Goal: Information Seeking & Learning: Learn about a topic

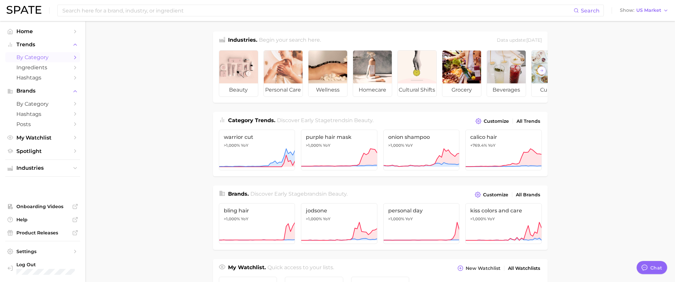
click at [33, 56] on span "by Category" at bounding box center [42, 57] width 52 height 6
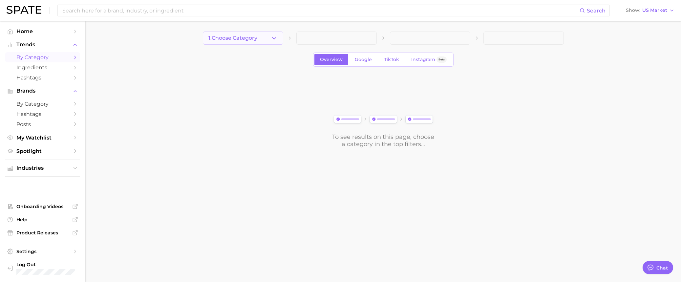
click at [249, 42] on button "1. Choose Category" at bounding box center [243, 37] width 80 height 13
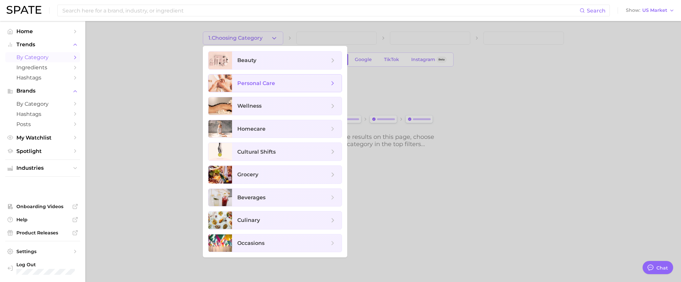
click at [262, 83] on span "personal care" at bounding box center [256, 83] width 38 height 6
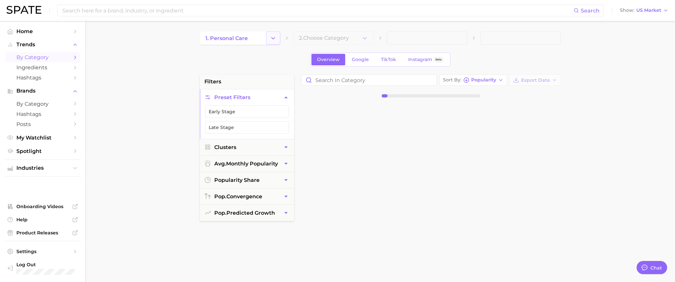
click at [270, 36] on icon "Change Category" at bounding box center [273, 38] width 7 height 7
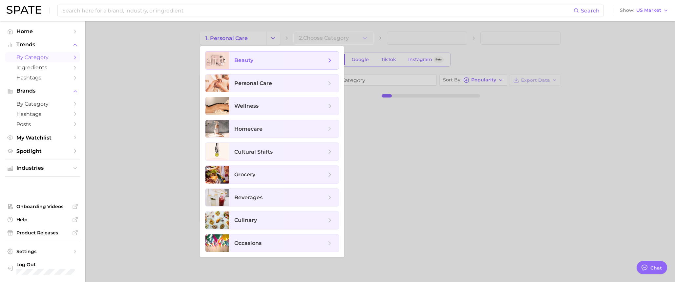
click at [251, 60] on span "beauty" at bounding box center [243, 60] width 19 height 6
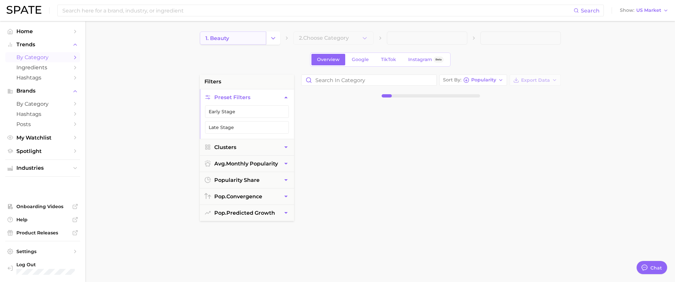
click at [251, 38] on link "1. beauty" at bounding box center [233, 37] width 66 height 13
click at [275, 36] on icon "Change Category" at bounding box center [273, 38] width 7 height 7
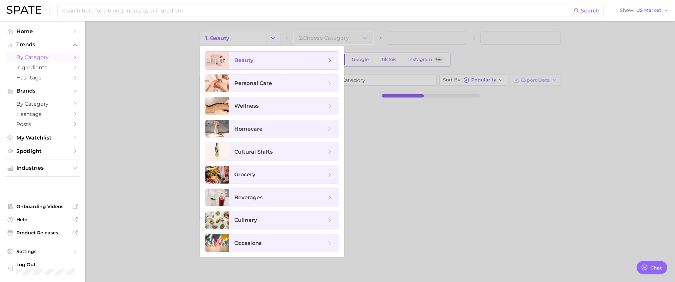
click at [268, 57] on span "beauty" at bounding box center [280, 60] width 92 height 7
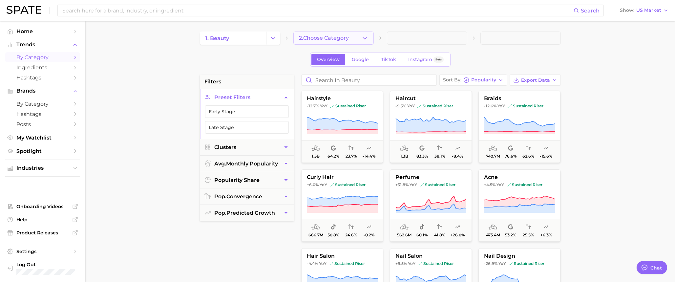
click at [369, 40] on button "2. Choose Category" at bounding box center [333, 37] width 80 height 13
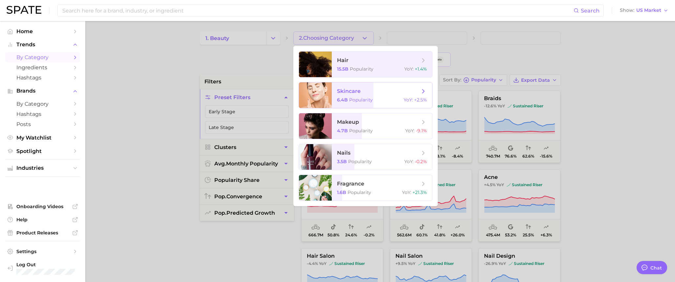
click at [364, 93] on span "skincare" at bounding box center [378, 91] width 83 height 7
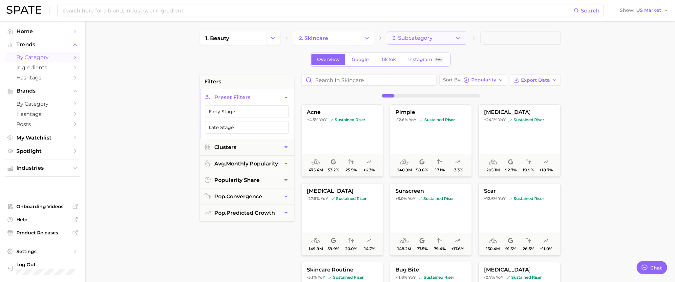
click at [427, 39] on span "3. Subcategory" at bounding box center [412, 38] width 40 height 6
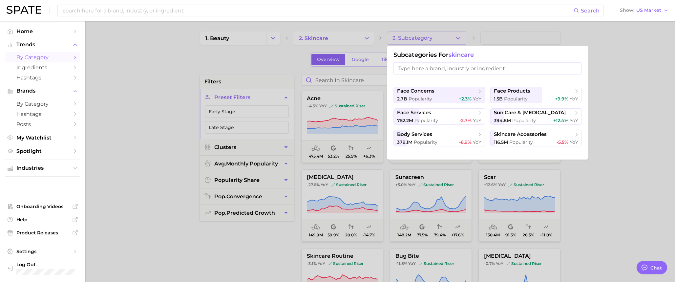
click at [281, 57] on div at bounding box center [337, 141] width 675 height 282
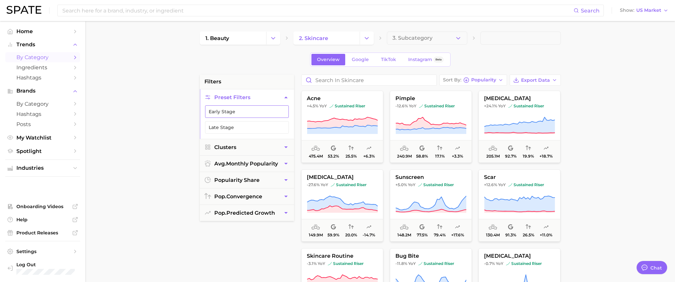
click at [252, 109] on button "Early Stage" at bounding box center [247, 111] width 84 height 12
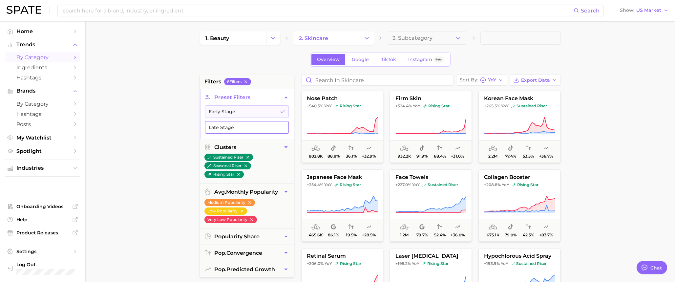
click at [242, 126] on button "Late Stage" at bounding box center [247, 127] width 84 height 12
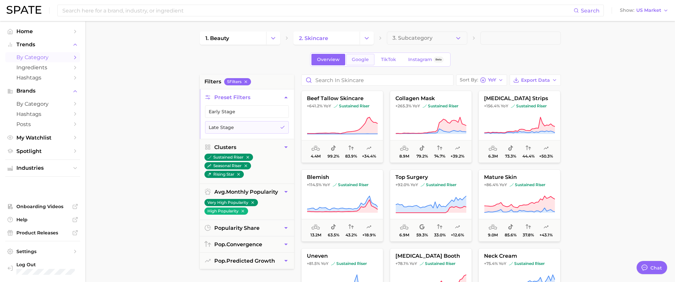
click at [357, 59] on span "Google" at bounding box center [360, 60] width 17 height 6
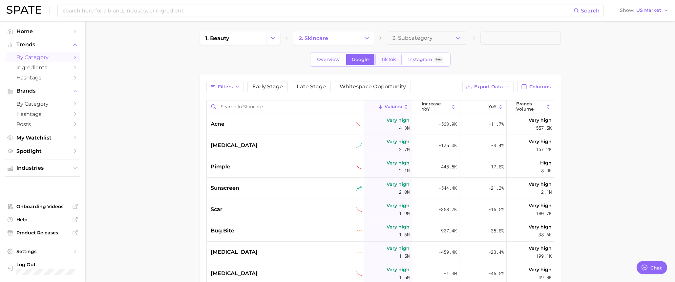
click at [392, 62] on link "TikTok" at bounding box center [388, 59] width 26 height 11
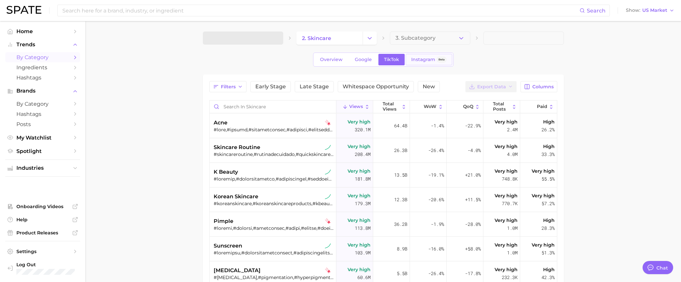
type textarea "x"
click at [420, 61] on span "Instagram" at bounding box center [420, 60] width 24 height 6
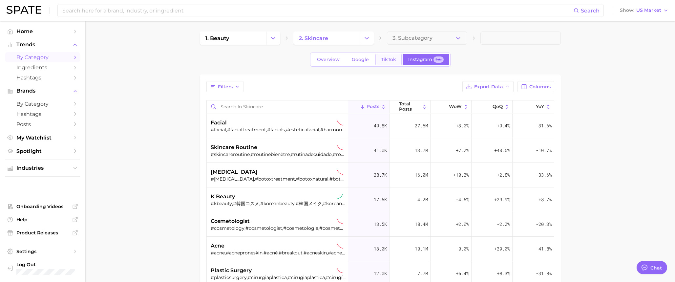
click at [381, 60] on span "TikTok" at bounding box center [388, 60] width 15 height 6
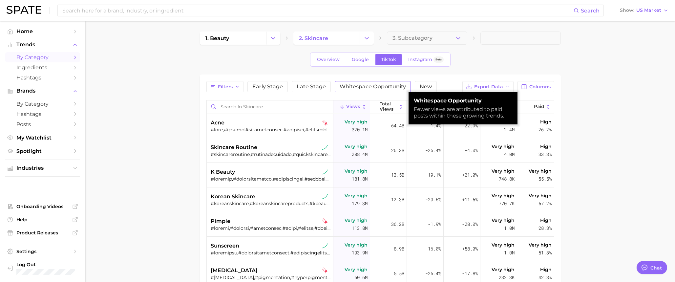
click at [378, 91] on button "Whitespace Opportunity" at bounding box center [373, 86] width 76 height 11
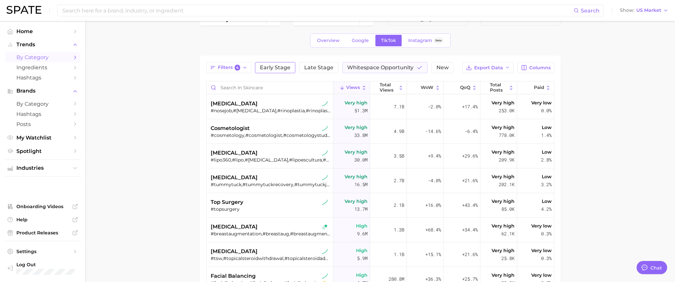
click at [280, 68] on span "Early Stage" at bounding box center [275, 67] width 31 height 5
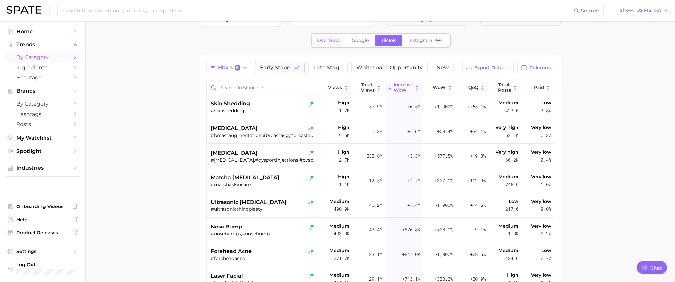
click at [337, 44] on link "Overview" at bounding box center [328, 40] width 34 height 11
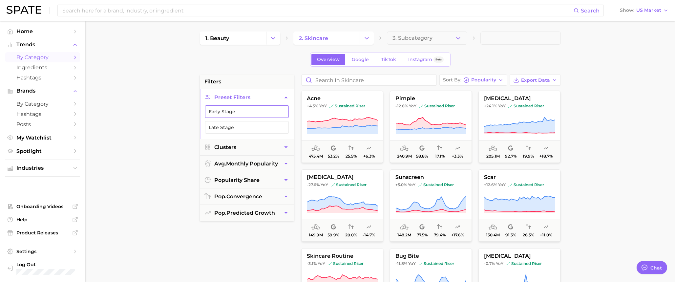
click at [256, 110] on button "Early Stage" at bounding box center [247, 111] width 84 height 12
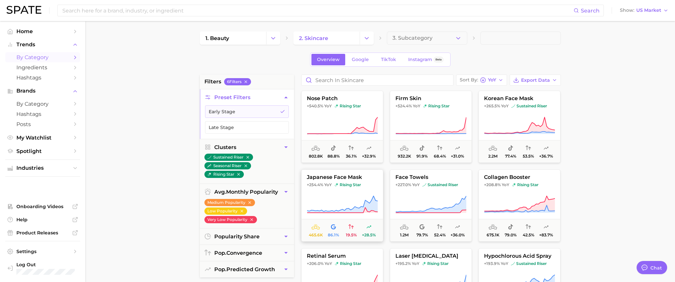
click at [351, 187] on span "rising star" at bounding box center [347, 184] width 27 height 5
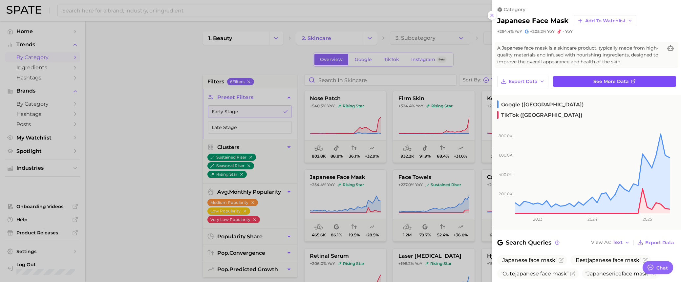
click at [615, 82] on span "See more data" at bounding box center [610, 82] width 35 height 6
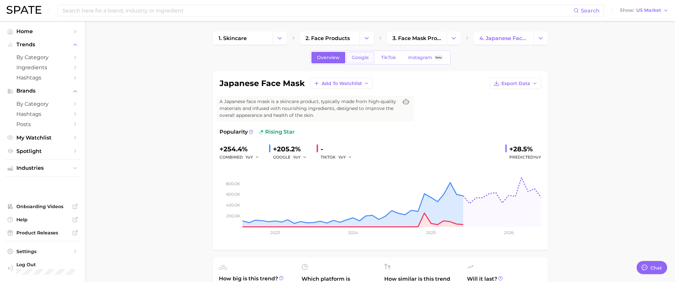
click at [363, 57] on span "Google" at bounding box center [360, 58] width 17 height 6
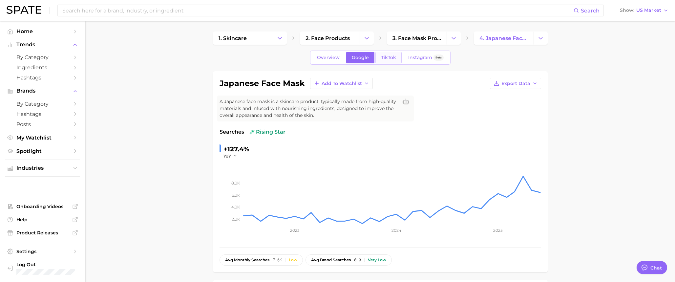
click at [385, 56] on span "TikTok" at bounding box center [388, 58] width 15 height 6
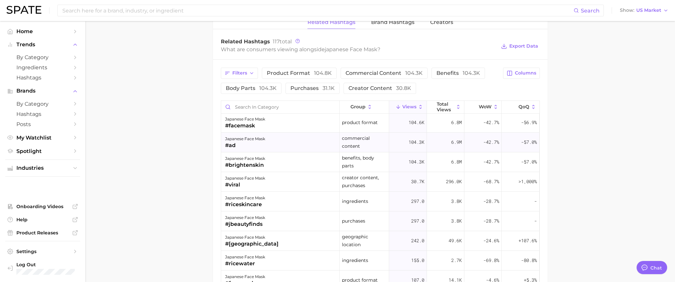
scroll to position [2, 0]
click at [284, 75] on span "product format 104.8k" at bounding box center [299, 73] width 65 height 5
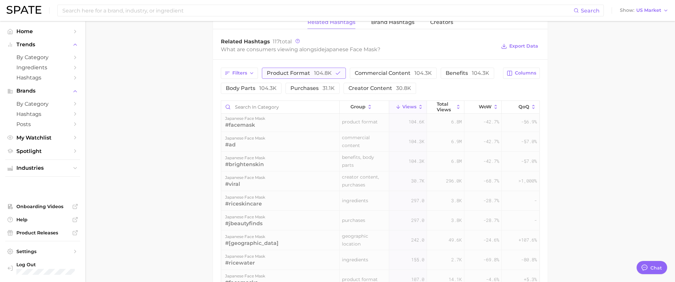
scroll to position [0, 0]
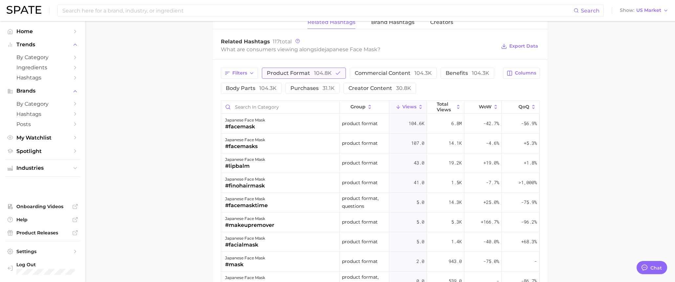
click at [322, 73] on span "104.8k" at bounding box center [323, 73] width 18 height 6
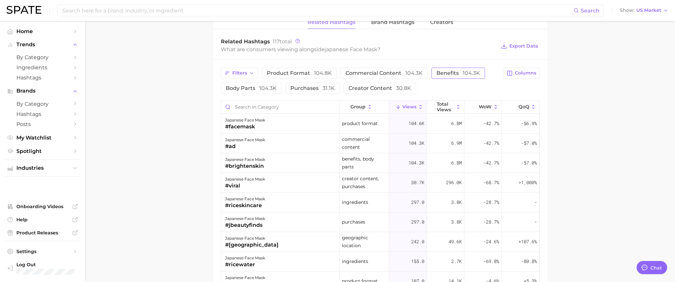
click at [472, 70] on span "104.3k" at bounding box center [471, 73] width 17 height 6
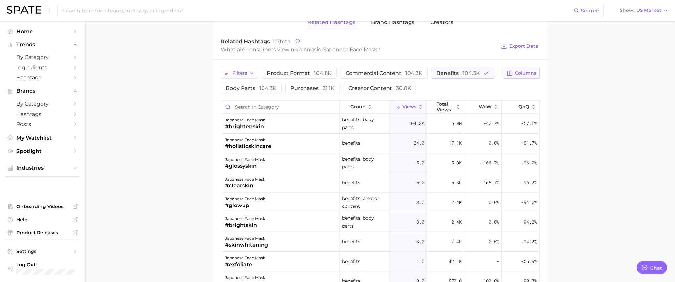
click at [535, 74] on span "Columns" at bounding box center [525, 73] width 21 height 6
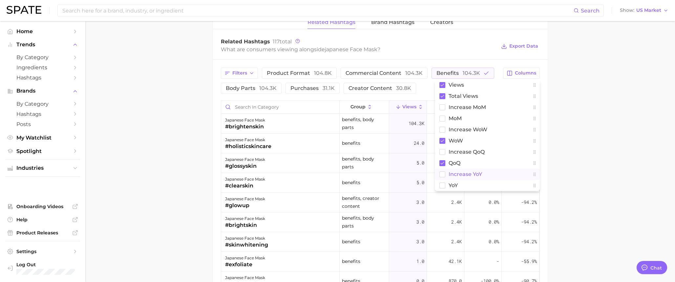
click at [466, 174] on span "increase YoY" at bounding box center [464, 174] width 33 height 6
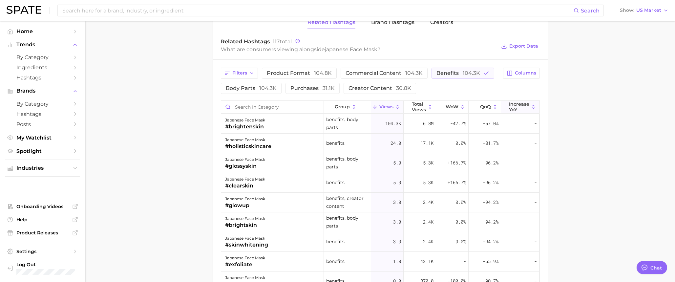
click at [512, 109] on span "increase YoY" at bounding box center [519, 106] width 20 height 10
click at [517, 109] on span "increase YoY" at bounding box center [519, 106] width 20 height 10
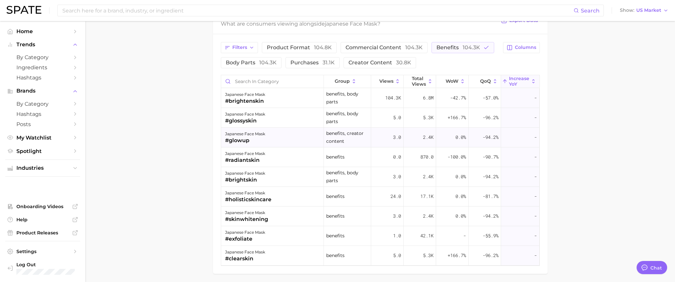
scroll to position [539, 0]
click at [383, 78] on span "Views" at bounding box center [386, 79] width 14 height 5
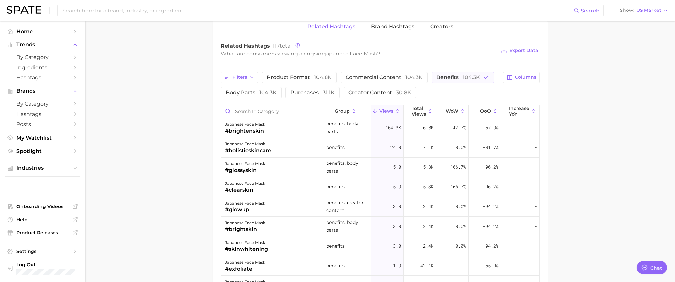
scroll to position [503, 0]
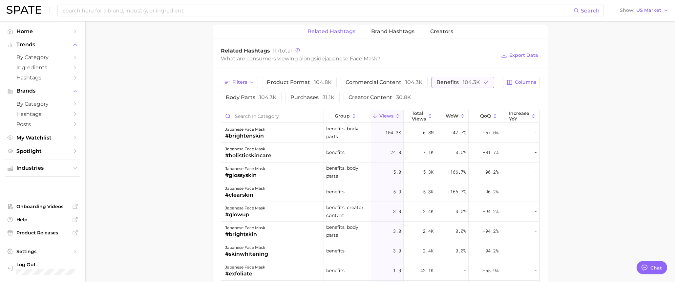
click at [444, 80] on span "benefits 104.3k" at bounding box center [458, 82] width 44 height 5
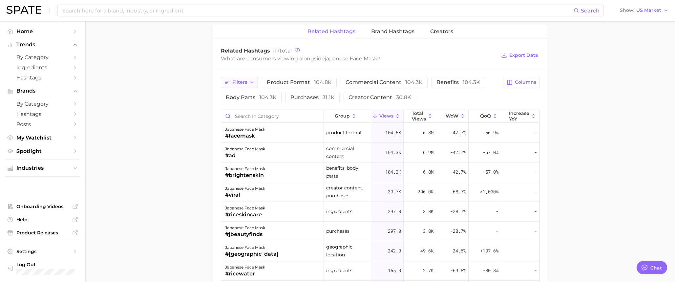
click at [228, 85] on button "Filters" at bounding box center [239, 82] width 37 height 11
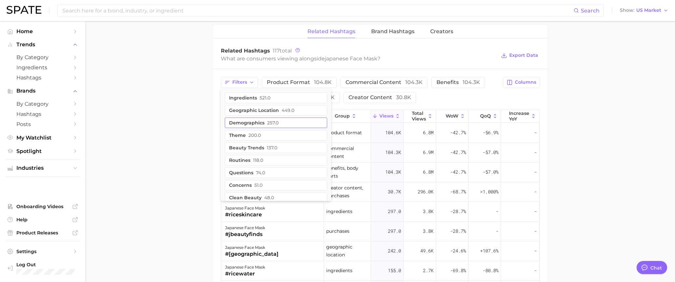
click at [279, 122] on button "demographics 257.0" at bounding box center [276, 122] width 102 height 10
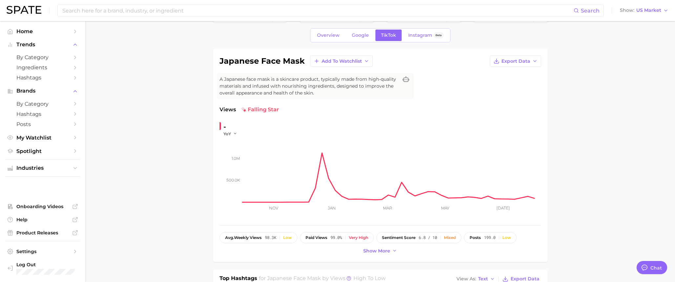
scroll to position [0, 0]
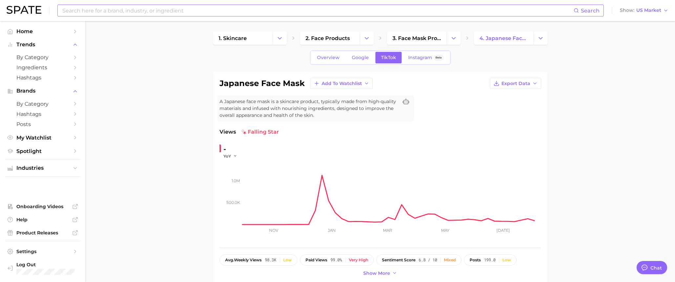
click at [192, 12] on input at bounding box center [318, 10] width 512 height 11
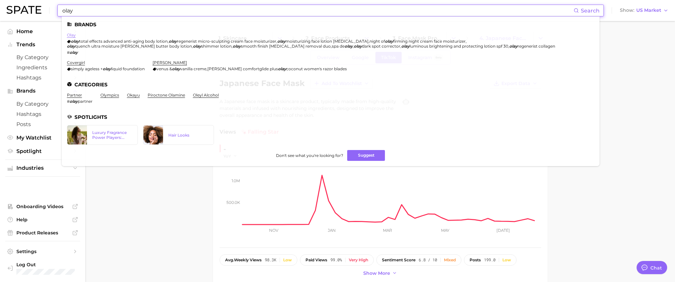
type input "olay"
click at [73, 34] on link "olay" at bounding box center [71, 34] width 9 height 5
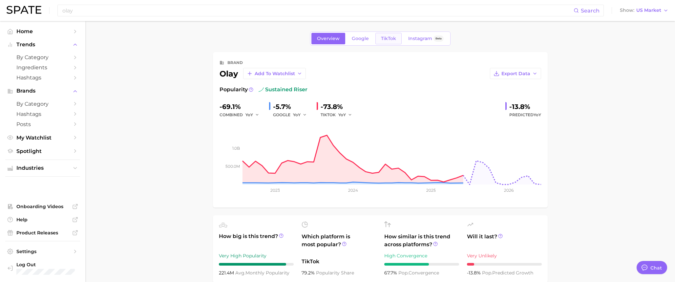
click at [391, 43] on link "TikTok" at bounding box center [388, 38] width 26 height 11
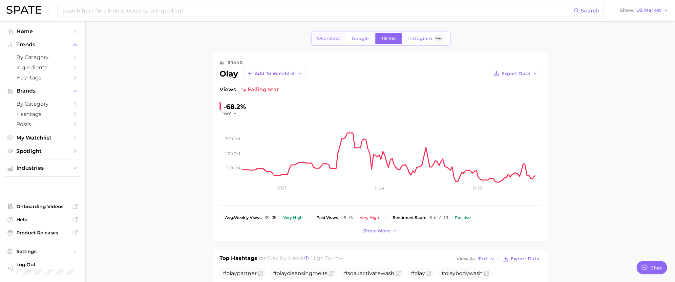
click at [329, 41] on link "Overview" at bounding box center [328, 38] width 34 height 11
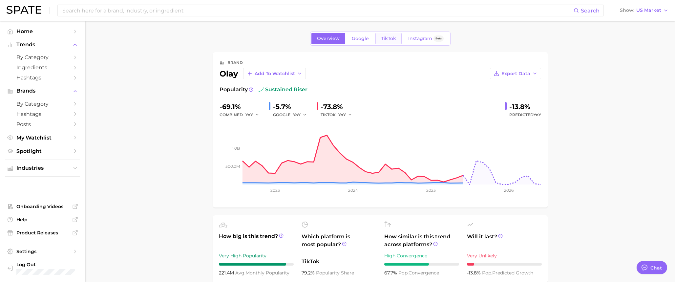
click at [382, 37] on span "TikTok" at bounding box center [388, 39] width 15 height 6
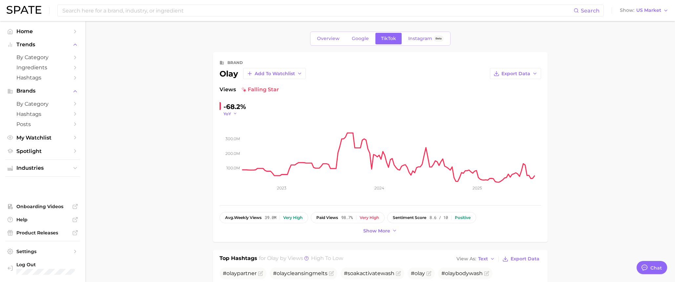
click at [232, 114] on button "YoY" at bounding box center [230, 114] width 14 height 6
click at [240, 134] on button "QoQ" at bounding box center [259, 135] width 72 height 12
click at [232, 115] on span "QoQ" at bounding box center [227, 114] width 9 height 6
click at [239, 127] on button "YoY" at bounding box center [259, 123] width 72 height 12
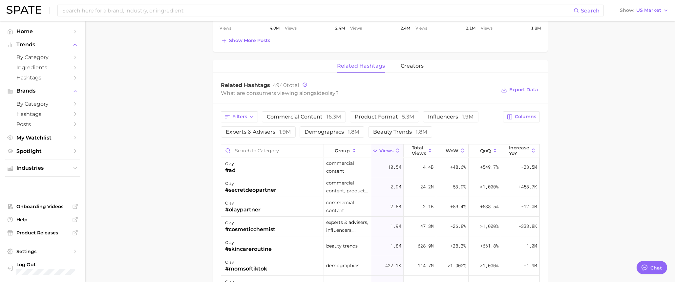
scroll to position [469, 0]
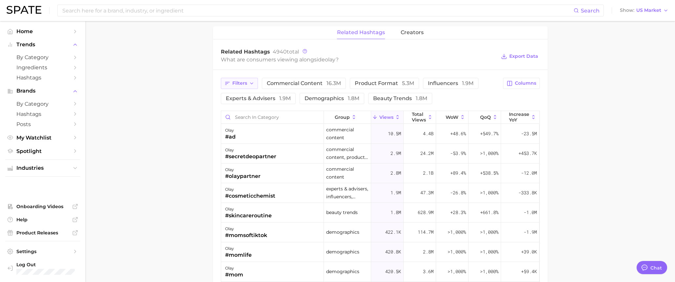
click at [250, 85] on icon "button" at bounding box center [251, 83] width 5 height 5
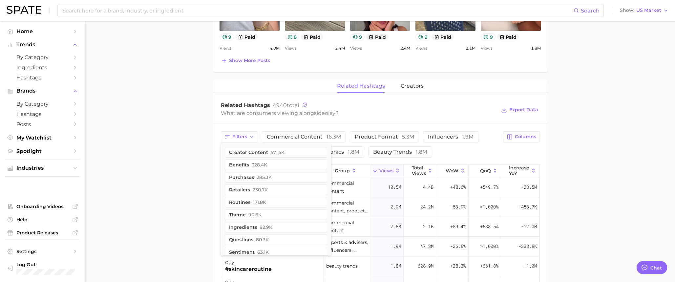
scroll to position [412, 0]
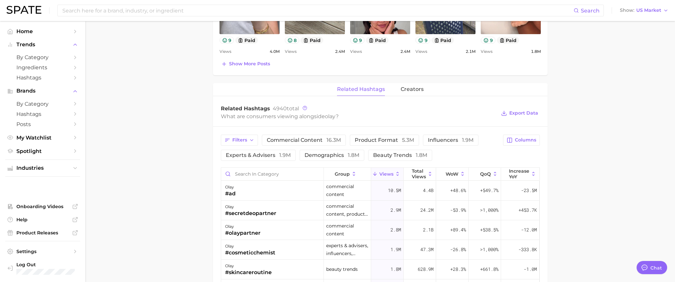
click at [402, 117] on div "What are consumers viewing alongside [PERSON_NAME] ?" at bounding box center [359, 116] width 276 height 9
click at [326, 154] on span "demographics 1.8m" at bounding box center [331, 155] width 55 height 5
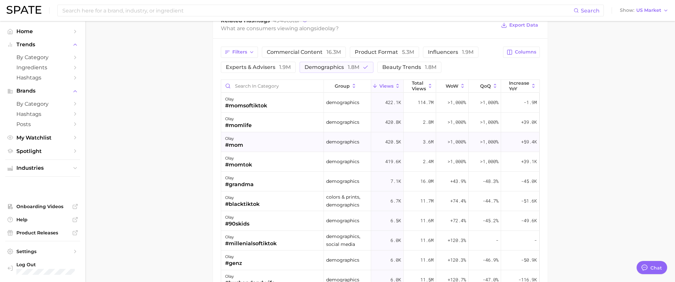
scroll to position [500, 0]
click at [530, 86] on icon at bounding box center [533, 86] width 6 height 6
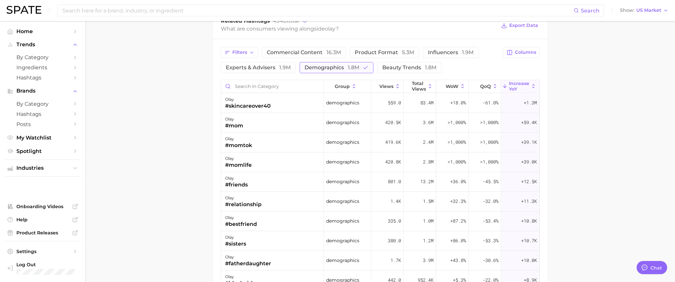
click at [348, 70] on span "1.8m" at bounding box center [353, 67] width 11 height 6
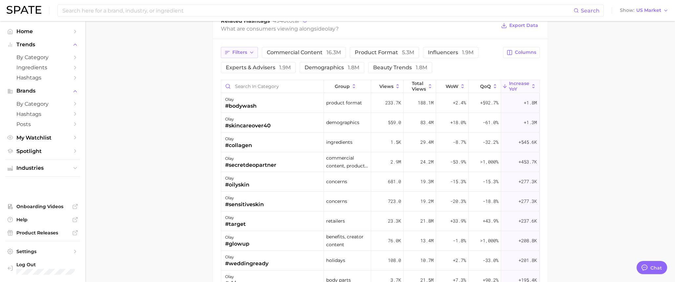
click at [241, 52] on span "Filters" at bounding box center [239, 53] width 15 height 6
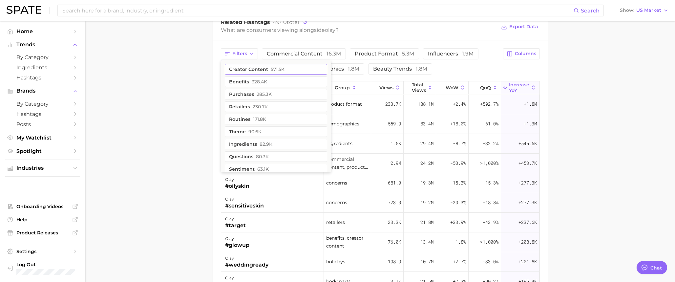
scroll to position [498, 0]
click at [264, 81] on span "328.4k" at bounding box center [259, 81] width 15 height 5
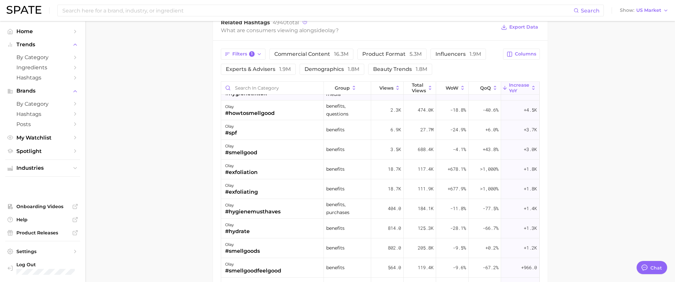
scroll to position [0, 0]
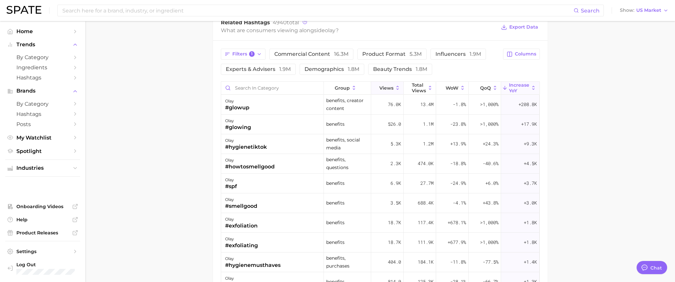
click at [395, 89] on icon at bounding box center [398, 88] width 6 height 6
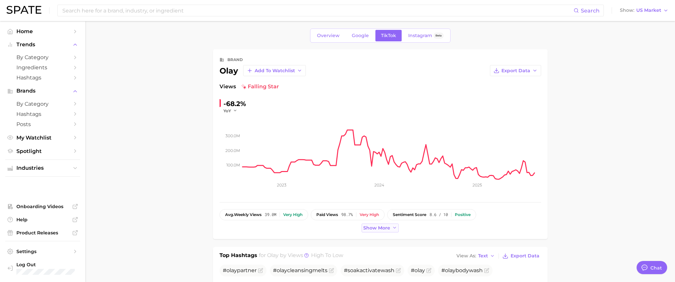
scroll to position [3, 0]
click at [377, 228] on span "Show more" at bounding box center [376, 228] width 27 height 6
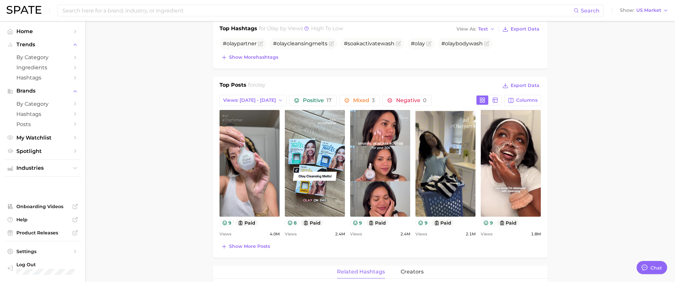
scroll to position [245, 0]
click at [421, 224] on icon at bounding box center [420, 222] width 5 height 5
click at [223, 224] on icon at bounding box center [224, 222] width 5 height 5
click at [494, 101] on line at bounding box center [494, 100] width 0 height 3
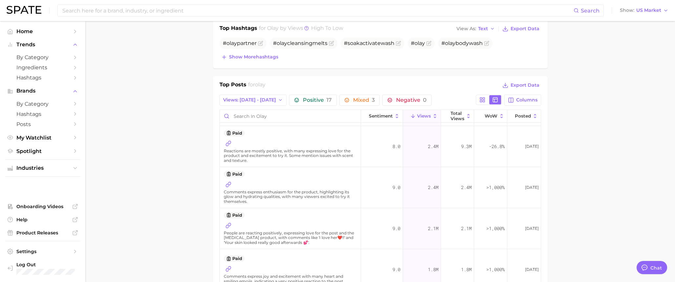
scroll to position [33, 0]
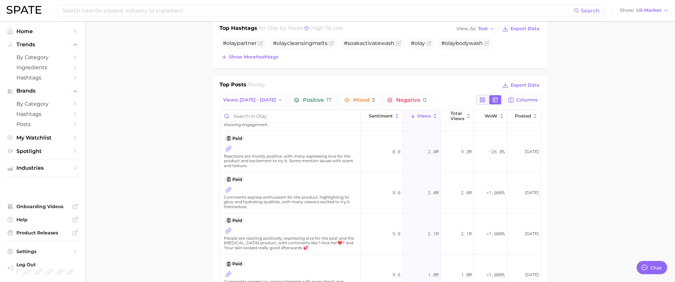
click at [479, 102] on button at bounding box center [482, 99] width 12 height 9
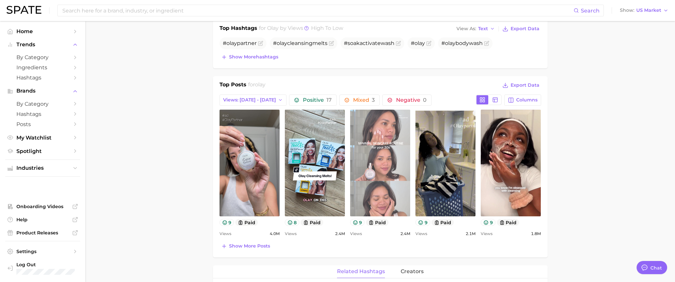
scroll to position [0, 0]
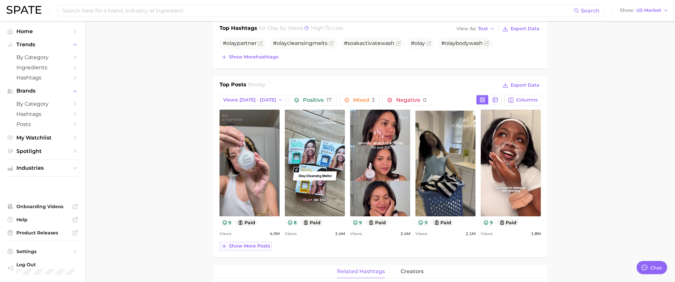
click at [233, 247] on span "Show more posts" at bounding box center [249, 246] width 41 height 6
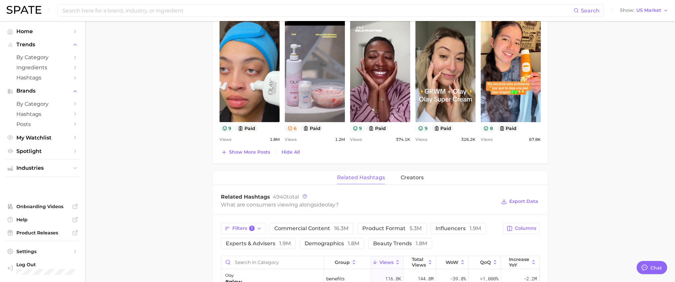
scroll to position [472, 0]
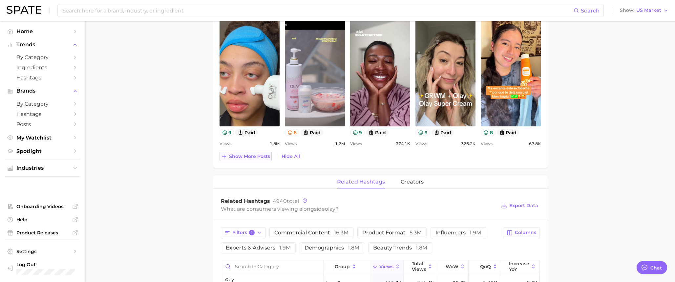
click at [264, 159] on button "Show more posts" at bounding box center [245, 156] width 52 height 9
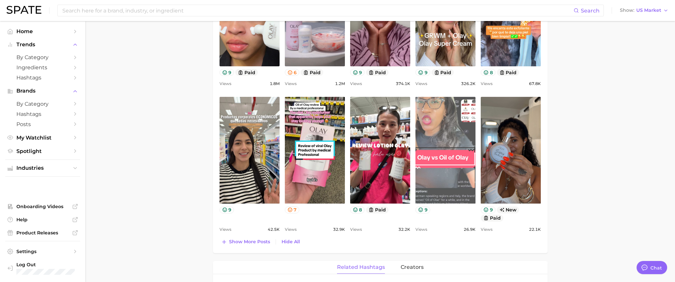
scroll to position [532, 0]
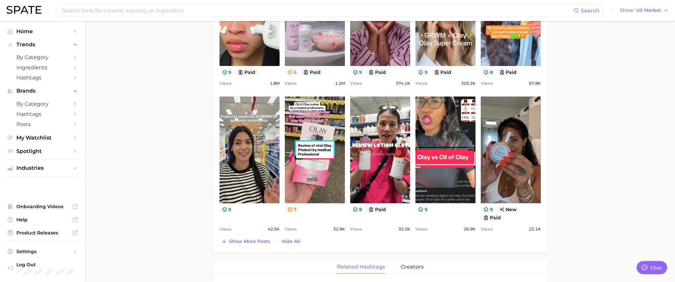
click at [294, 210] on button "7" at bounding box center [292, 209] width 15 height 7
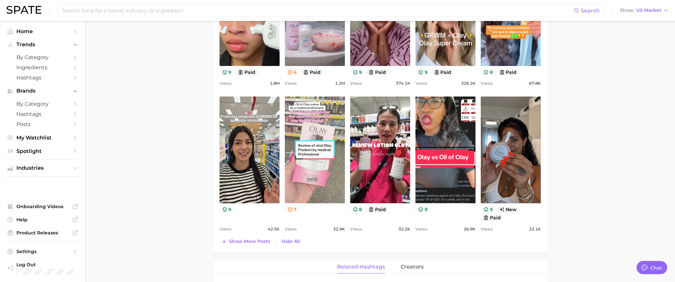
click at [294, 202] on link "view post on TikTok" at bounding box center [315, 149] width 60 height 107
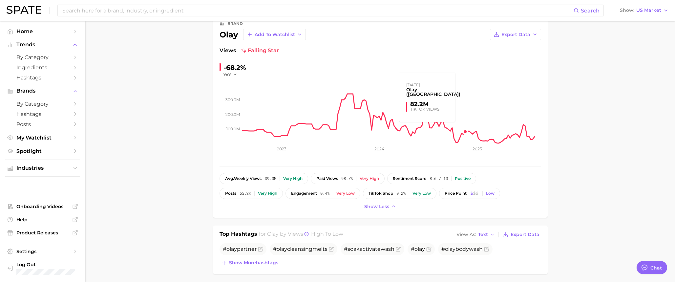
scroll to position [0, 0]
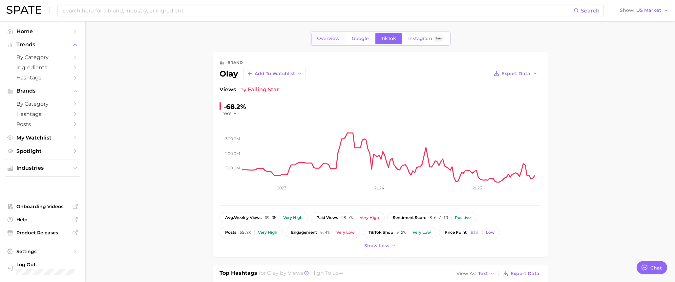
click at [317, 39] on link "Overview" at bounding box center [328, 38] width 34 height 11
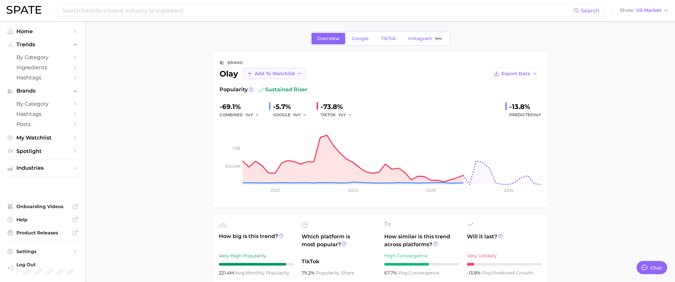
click at [288, 74] on span "Add to Watchlist" at bounding box center [275, 74] width 40 height 6
click at [287, 82] on button "New Watchlist" at bounding box center [279, 86] width 72 height 12
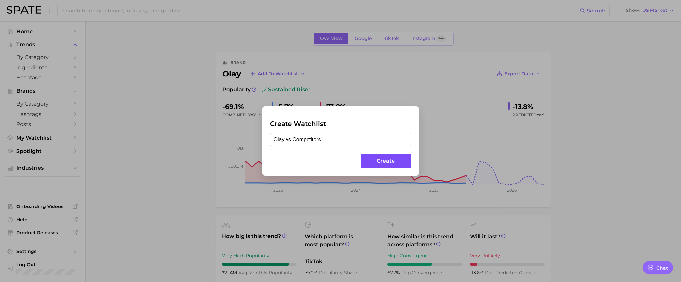
type input "Olay vs Competitors"
click at [393, 157] on button "Create" at bounding box center [386, 161] width 50 height 14
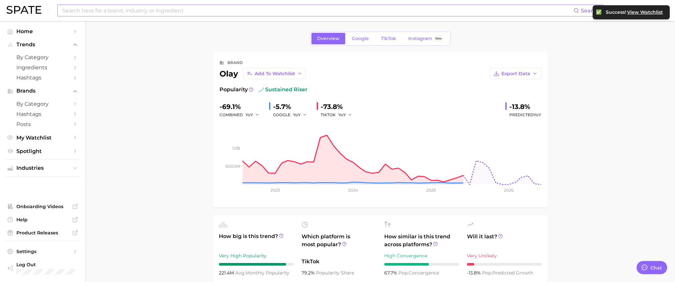
click at [181, 14] on input at bounding box center [318, 10] width 512 height 11
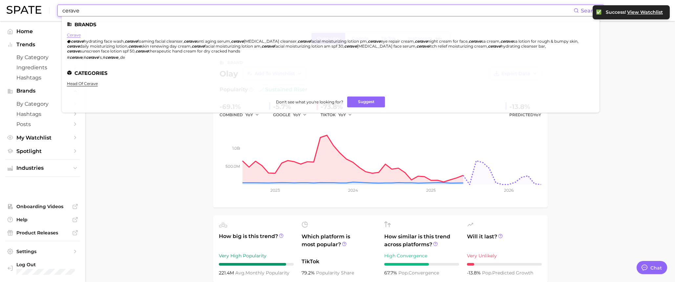
type input "cerave"
click at [76, 36] on link "cerave" at bounding box center [74, 34] width 14 height 5
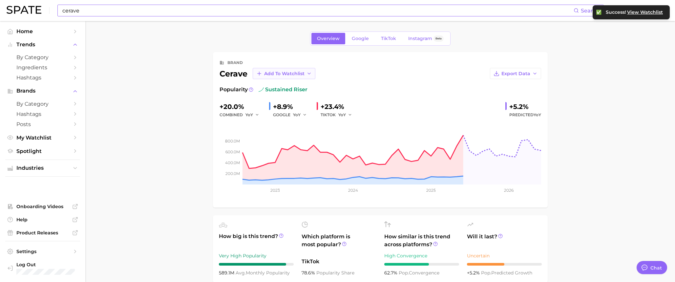
click at [291, 74] on span "Add to Watchlist" at bounding box center [284, 74] width 40 height 6
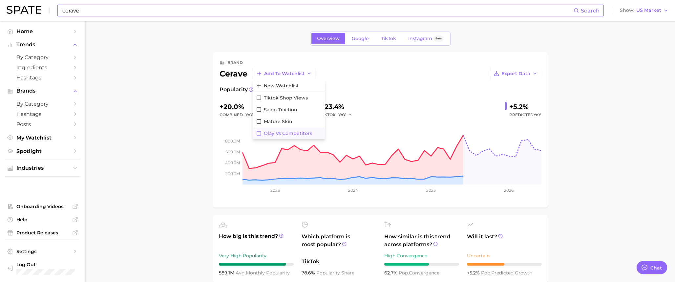
click at [284, 135] on span "Olay vs Competitors" at bounding box center [288, 134] width 48 height 6
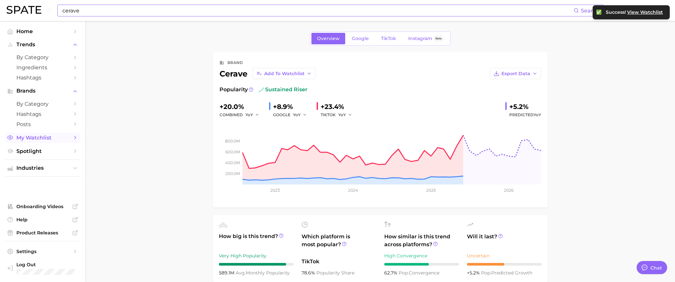
click at [43, 138] on span "My Watchlist" at bounding box center [42, 137] width 52 height 6
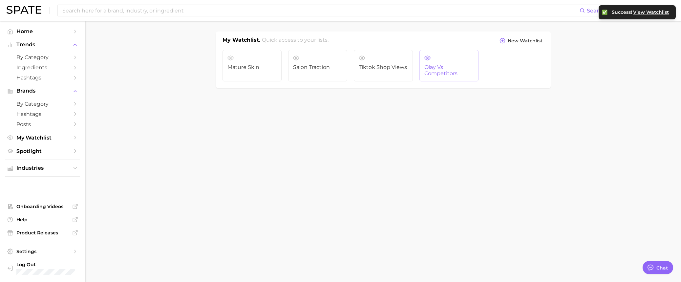
click at [463, 58] on link "Olay vs Competitors" at bounding box center [448, 65] width 59 height 31
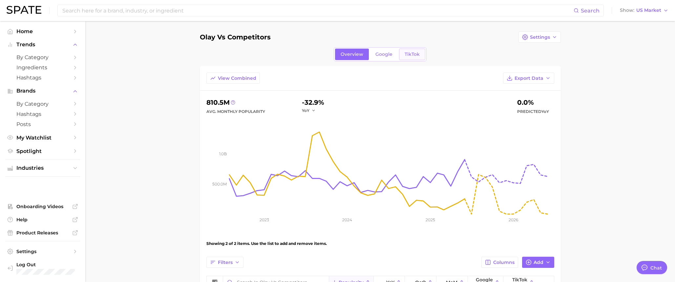
click at [411, 52] on span "TikTok" at bounding box center [411, 55] width 15 height 6
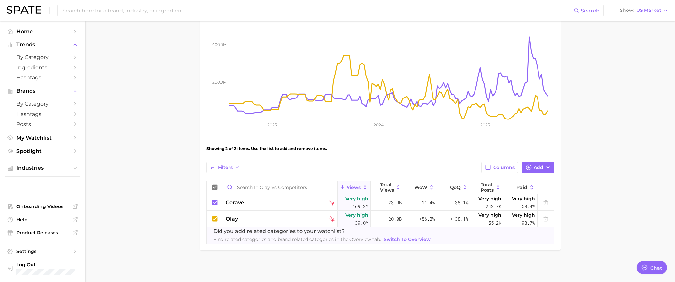
scroll to position [96, 0]
click at [505, 168] on span "Columns" at bounding box center [503, 166] width 21 height 6
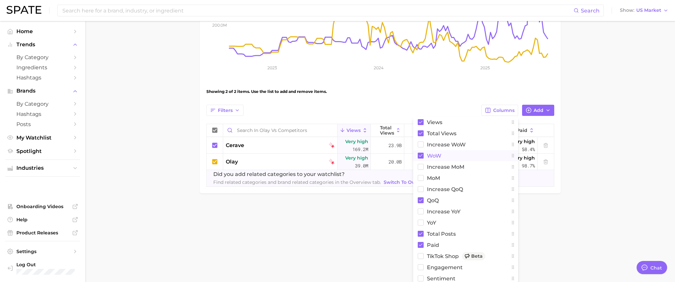
scroll to position [154, 0]
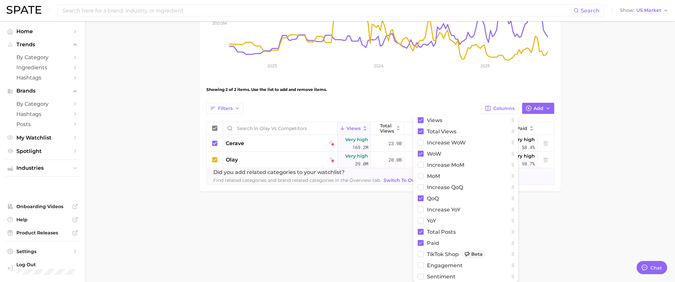
click at [568, 209] on main "Olay vs Competitors Settings Overview Google TikTok View Combined Export Data 2…" at bounding box center [379, 45] width 589 height 357
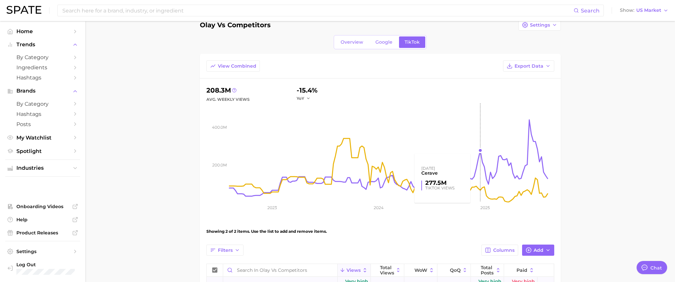
scroll to position [96, 0]
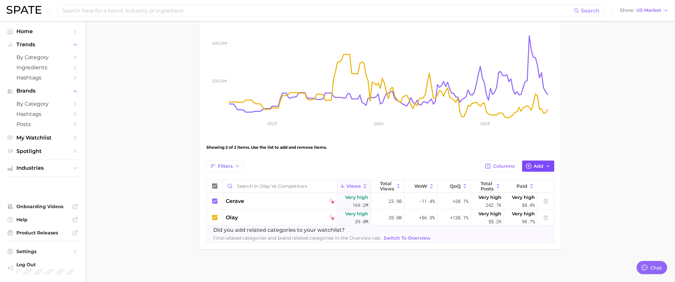
click at [527, 166] on line "button" at bounding box center [528, 166] width 2 height 0
click at [586, 143] on main "Olay vs Competitors Settings Overview Google TikTok View Combined Export Data 2…" at bounding box center [379, 103] width 589 height 357
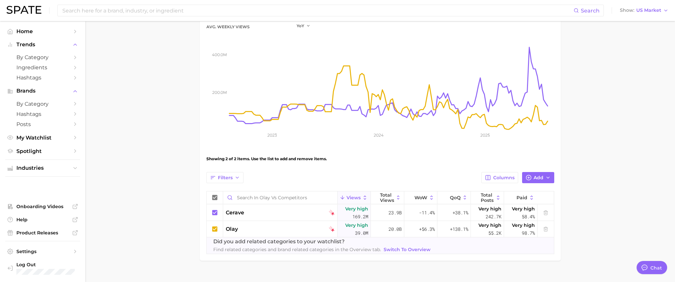
scroll to position [83, 0]
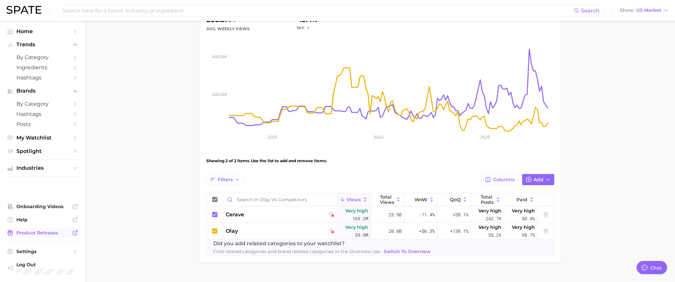
click at [51, 231] on span "Product Releases" at bounding box center [42, 233] width 52 height 6
click at [32, 222] on span "Help" at bounding box center [42, 220] width 52 height 6
type textarea "x"
click at [653, 11] on span "US Market" at bounding box center [648, 11] width 25 height 4
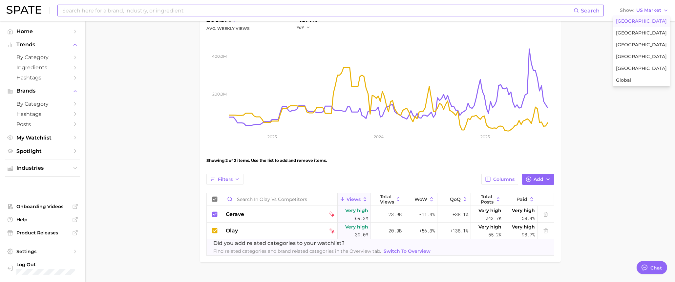
click at [107, 13] on input at bounding box center [318, 10] width 512 height 11
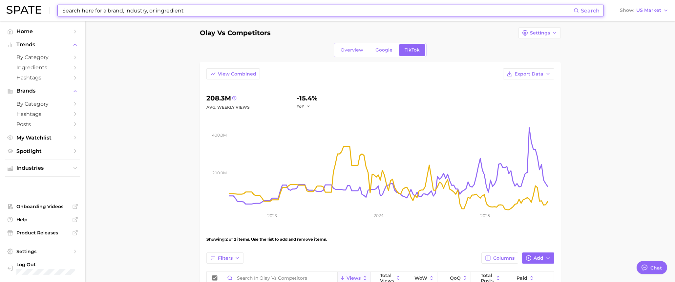
scroll to position [0, 0]
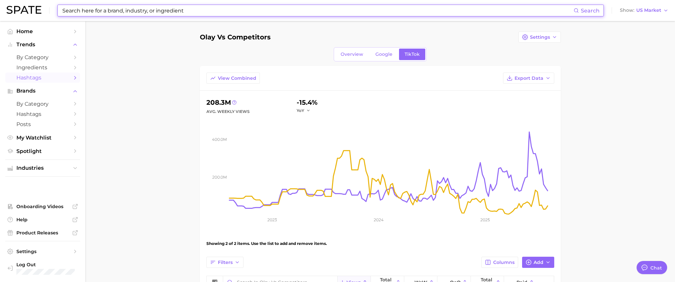
click at [54, 79] on span "Hashtags" at bounding box center [42, 77] width 52 height 6
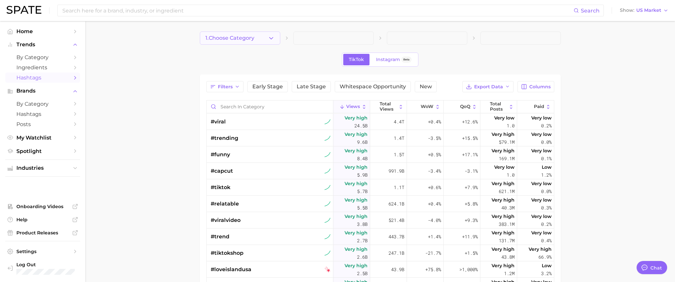
click at [255, 35] on button "1. Choose Category" at bounding box center [240, 37] width 80 height 13
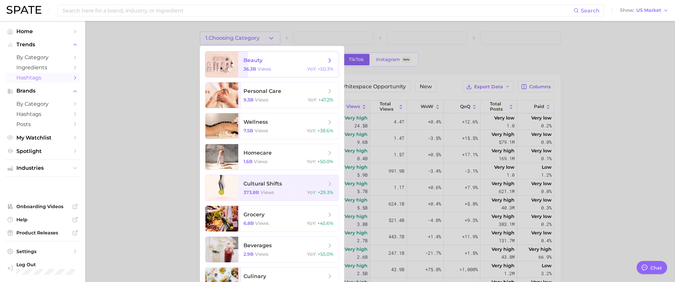
click at [280, 69] on div "36.3b views YoY : +50.3%" at bounding box center [288, 69] width 90 height 6
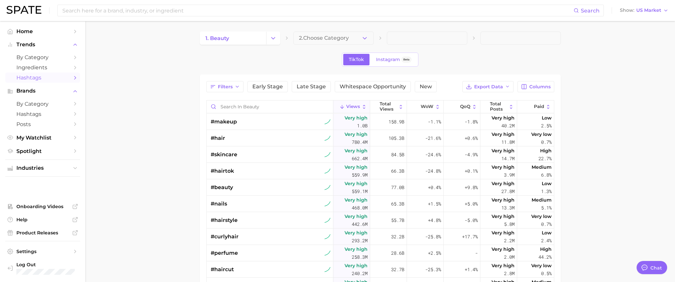
click at [317, 41] on button "2. Choose Category" at bounding box center [333, 37] width 80 height 13
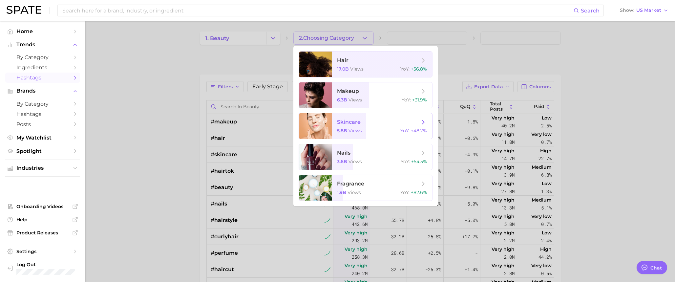
click at [362, 121] on span "skincare" at bounding box center [378, 121] width 83 height 7
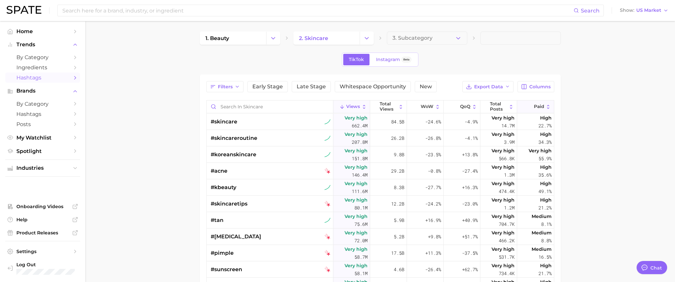
click at [533, 103] on button "Paid" at bounding box center [535, 106] width 37 height 13
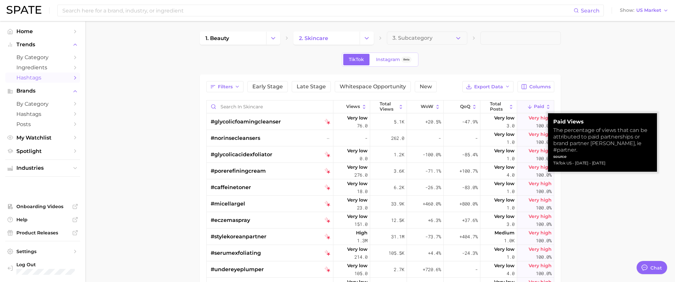
click at [534, 108] on span "Paid" at bounding box center [539, 106] width 10 height 5
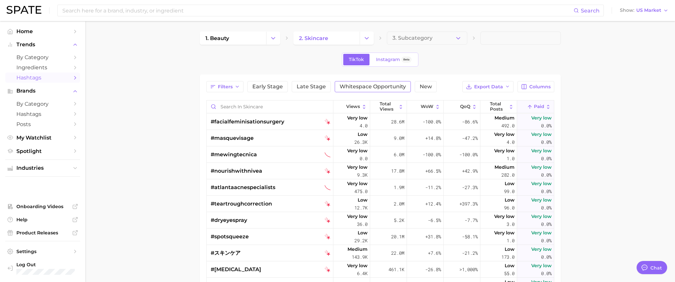
click at [386, 88] on span "Whitespace Opportunity" at bounding box center [373, 86] width 66 height 5
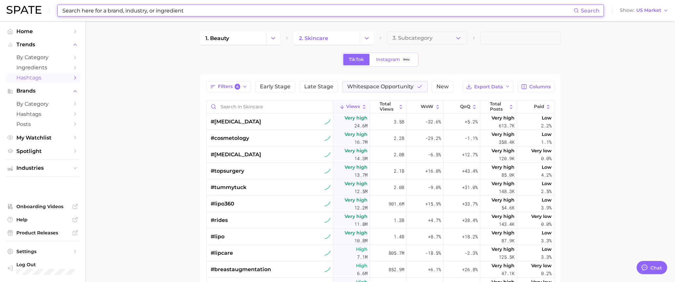
click at [165, 13] on input at bounding box center [318, 10] width 512 height 11
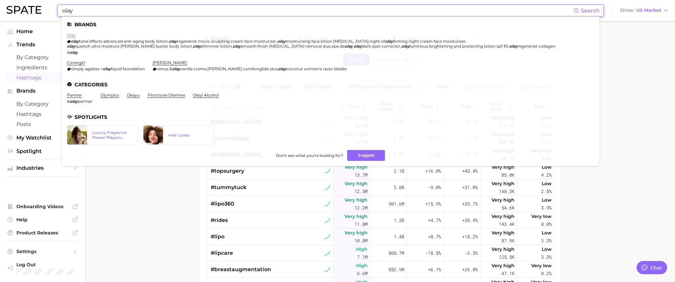
type input "olay"
click at [72, 36] on link "olay" at bounding box center [71, 34] width 9 height 5
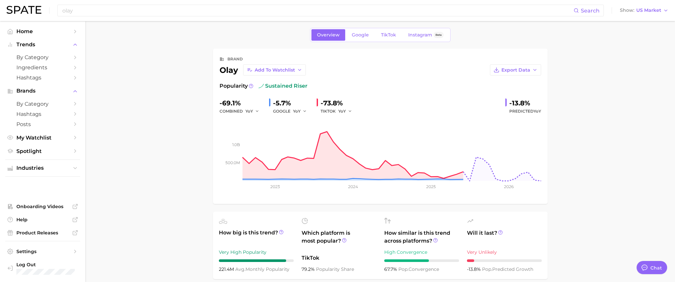
scroll to position [10, 0]
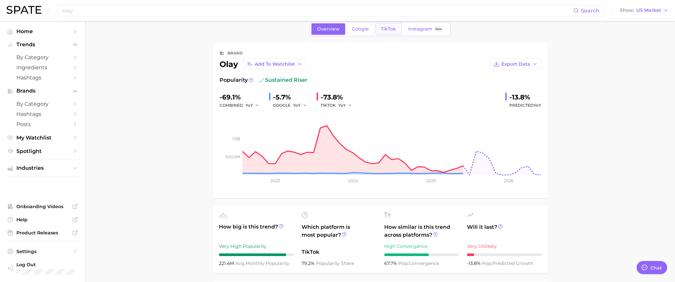
click at [392, 32] on link "TikTok" at bounding box center [388, 28] width 26 height 11
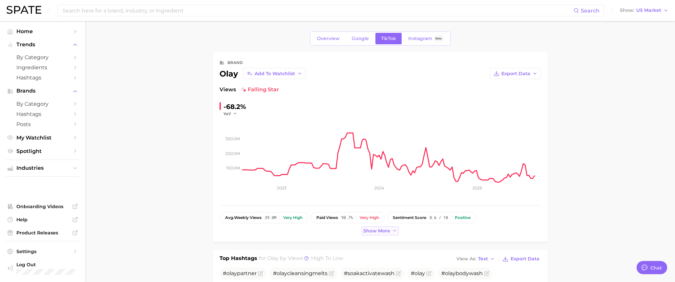
click at [387, 230] on span "Show more" at bounding box center [376, 231] width 27 height 6
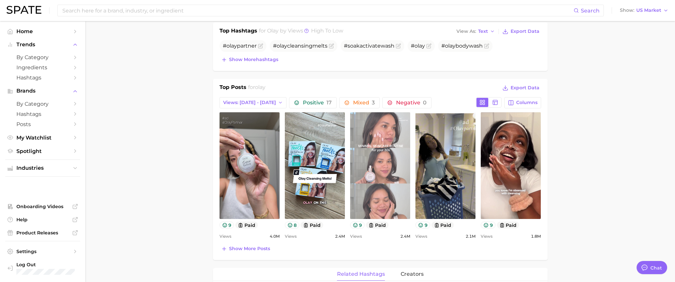
scroll to position [242, 0]
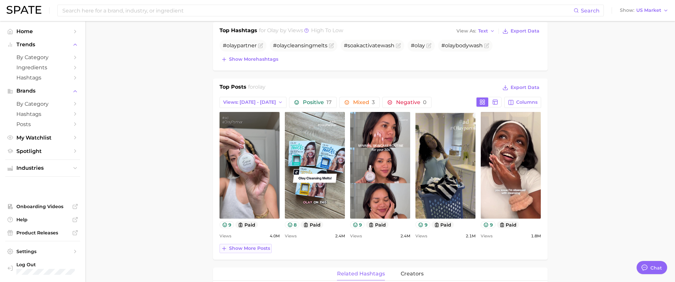
click at [251, 245] on span "Show more posts" at bounding box center [249, 248] width 41 height 6
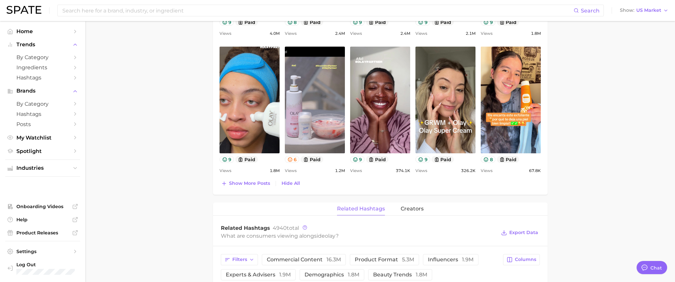
scroll to position [469, 0]
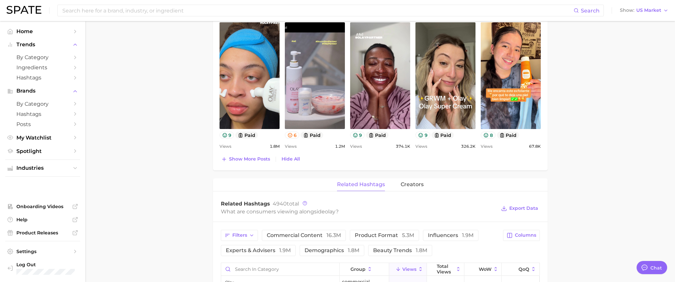
click at [257, 164] on div "Top Posts for olay Export Data Views: [DATE] - [DATE] Positive 17 Mixed 3 Negat…" at bounding box center [380, 11] width 335 height 319
click at [261, 156] on span "Show more posts" at bounding box center [249, 159] width 41 height 6
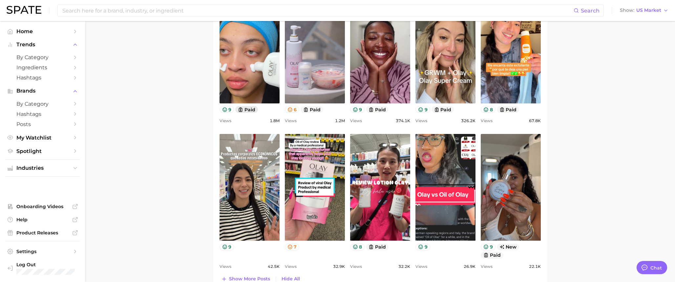
scroll to position [524, 0]
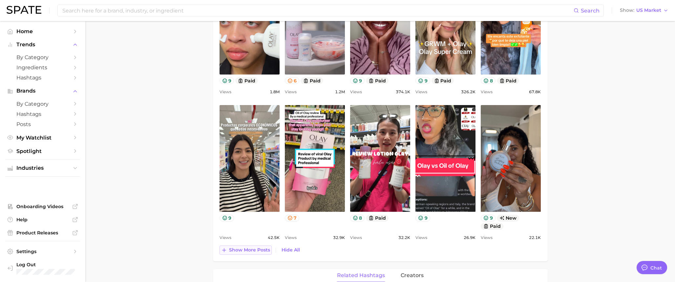
click at [252, 249] on span "Show more posts" at bounding box center [249, 250] width 41 height 6
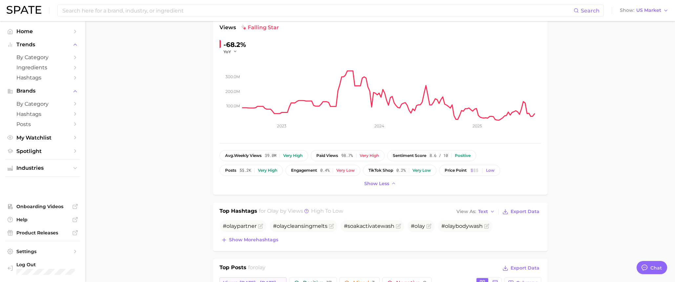
scroll to position [0, 0]
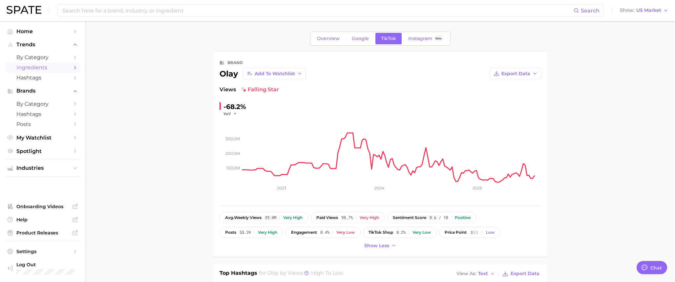
click at [47, 66] on span "Ingredients" at bounding box center [42, 67] width 52 height 6
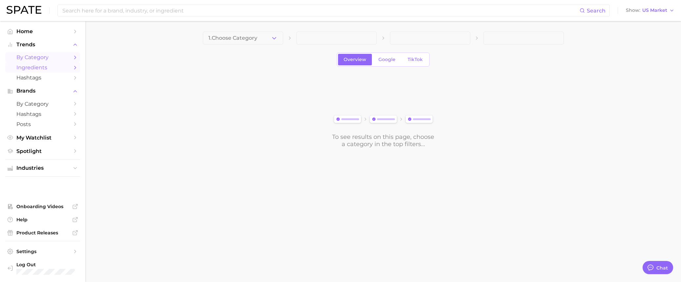
click at [50, 53] on link "by Category" at bounding box center [42, 57] width 75 height 10
click at [384, 57] on span "TikTok" at bounding box center [391, 60] width 15 height 6
click at [267, 43] on button "1. Choose Category" at bounding box center [243, 37] width 80 height 13
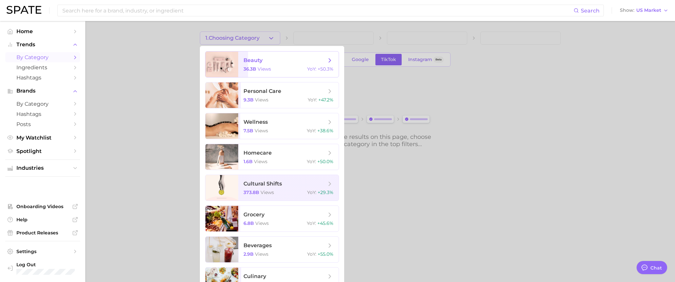
click at [273, 65] on span "beauty 36.3b views YoY : +50.3%" at bounding box center [288, 65] width 100 height 26
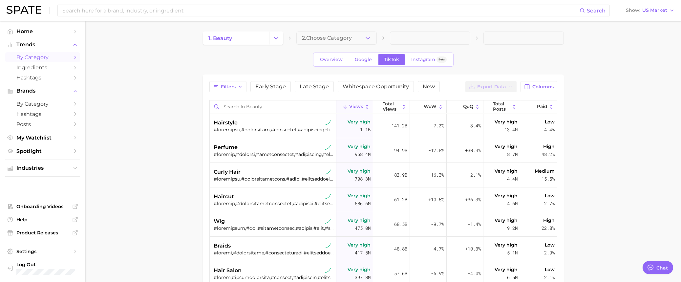
type textarea "x"
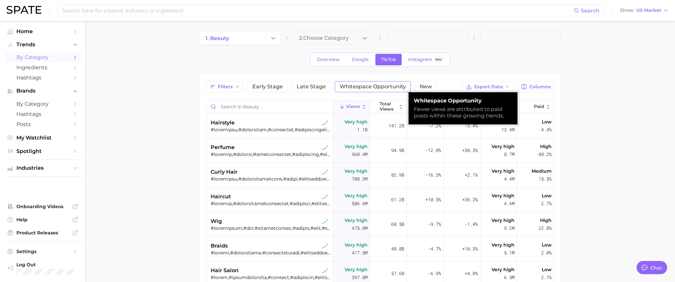
click at [372, 86] on span "Whitespace Opportunity" at bounding box center [373, 86] width 66 height 5
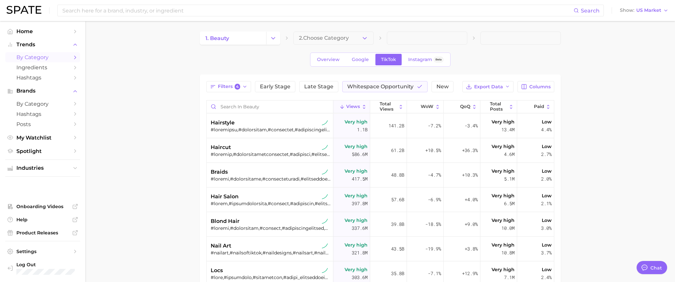
click at [154, 22] on main "1. beauty 2. Choose Category Overview Google TikTok Instagram Beta Filters 4 Ea…" at bounding box center [379, 221] width 589 height 400
click at [156, 13] on input at bounding box center [318, 10] width 512 height 11
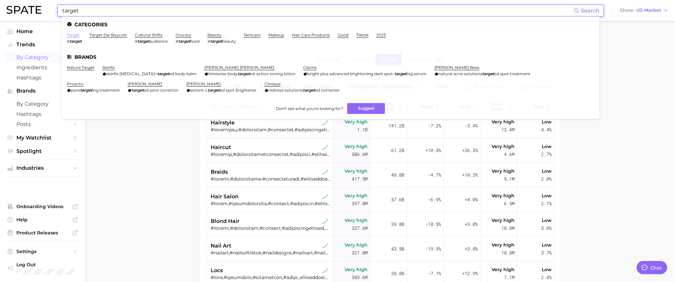
type input "target"
click at [77, 36] on link "target" at bounding box center [73, 34] width 13 height 5
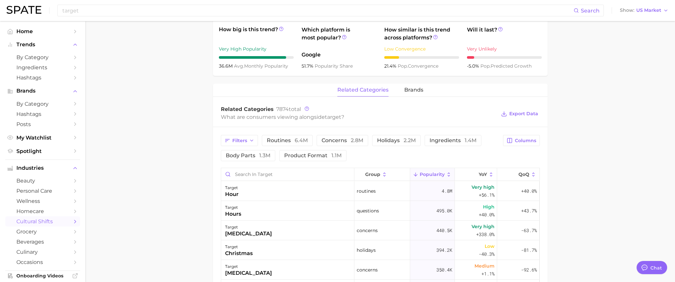
scroll to position [263, 0]
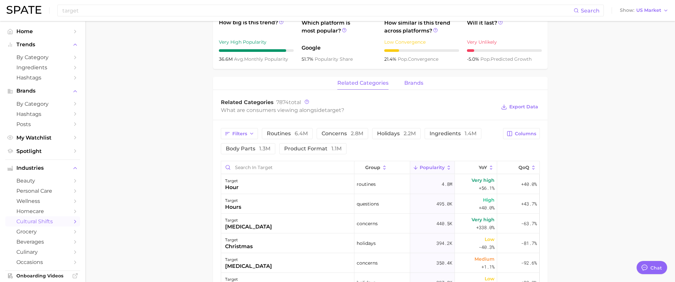
click at [415, 86] on button "brands" at bounding box center [413, 83] width 19 height 13
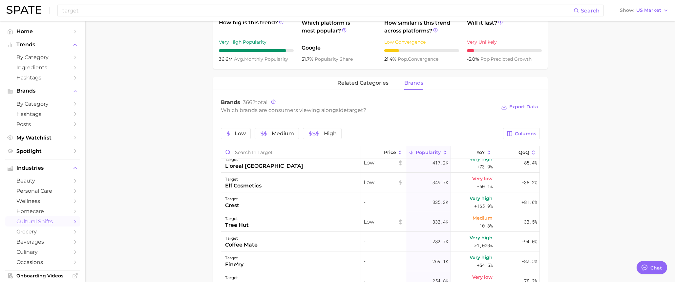
scroll to position [0, 0]
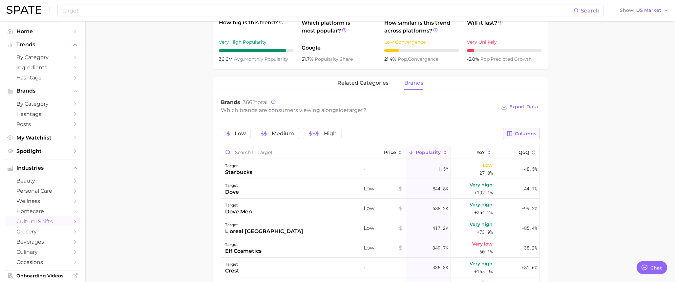
click at [517, 134] on span "Columns" at bounding box center [525, 134] width 21 height 6
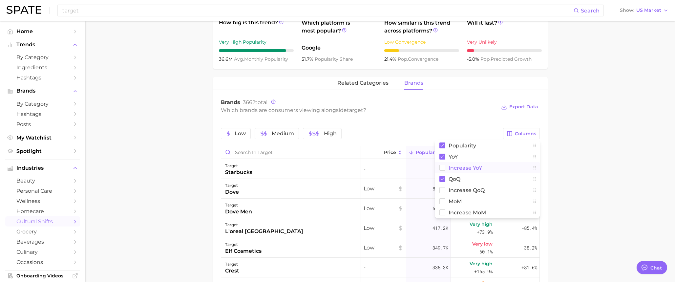
click at [481, 169] on span "Increase YoY" at bounding box center [464, 168] width 33 height 6
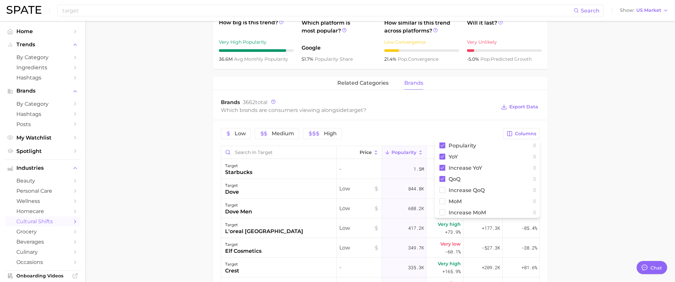
click at [583, 147] on main "1. marketing & sales 2. marketing & sales 3. retailer 4. target Overview Google…" at bounding box center [379, 113] width 589 height 710
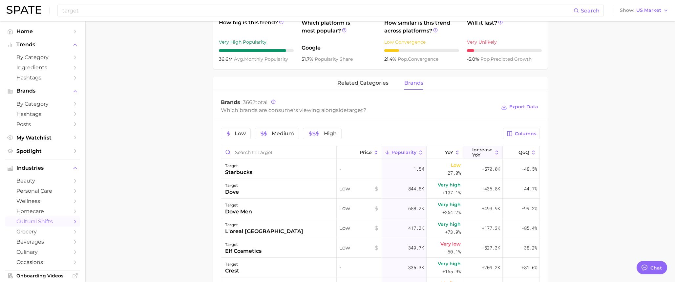
click at [473, 151] on span "Increase YoY" at bounding box center [482, 152] width 20 height 10
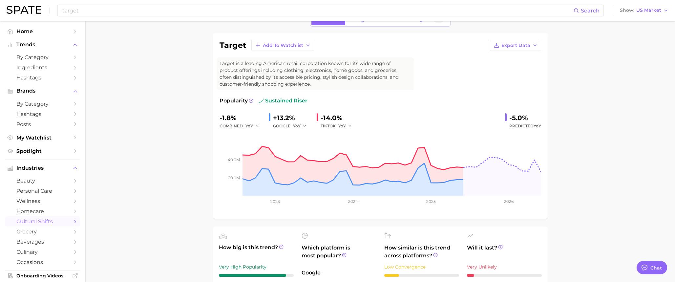
scroll to position [37, 0]
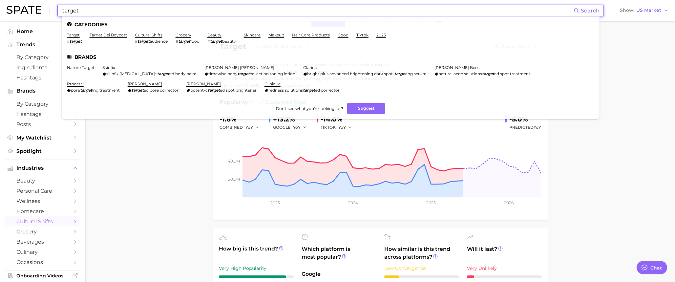
click at [203, 13] on input "target" at bounding box center [318, 10] width 512 height 11
drag, startPoint x: 197, startPoint y: 12, endPoint x: 35, endPoint y: 7, distance: 162.5
click at [35, 7] on div "target Search Categories target # target target dei boycott cultural shifts # t…" at bounding box center [338, 10] width 662 height 21
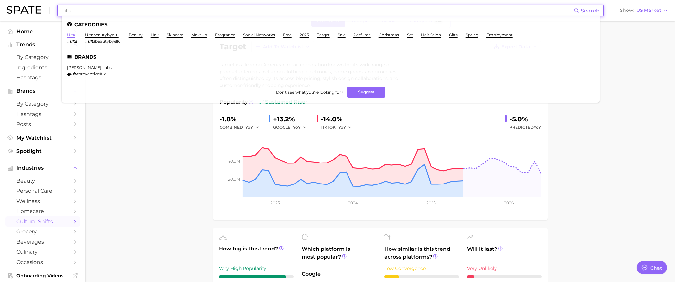
type input "ulta"
click at [69, 36] on link "ulta" at bounding box center [71, 34] width 8 height 5
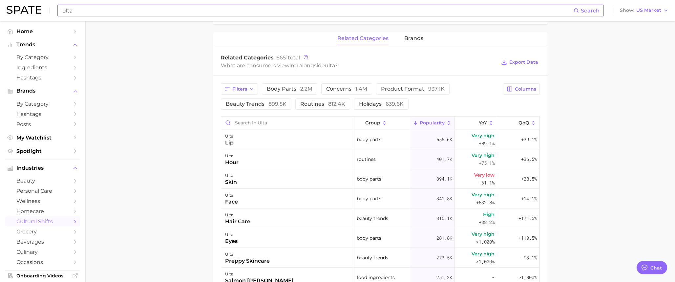
scroll to position [303, 0]
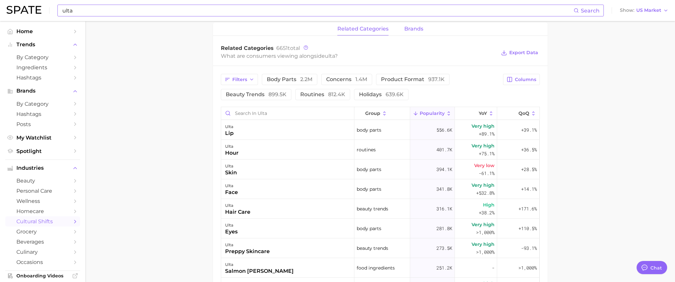
click at [415, 30] on span "brands" at bounding box center [413, 29] width 19 height 6
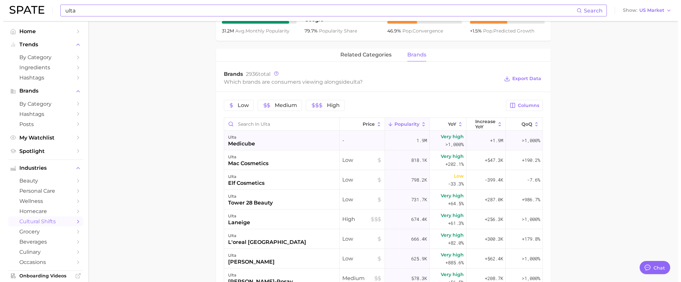
scroll to position [0, 0]
click at [244, 145] on div "medicube" at bounding box center [238, 144] width 27 height 8
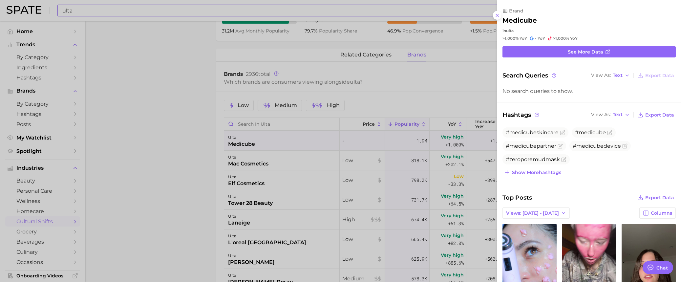
click at [495, 19] on div at bounding box center [340, 141] width 681 height 282
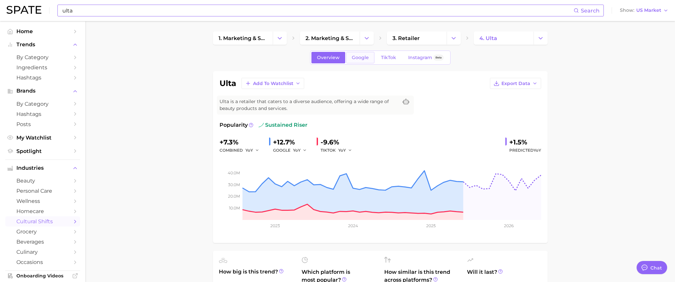
click at [353, 59] on span "Google" at bounding box center [360, 58] width 17 height 6
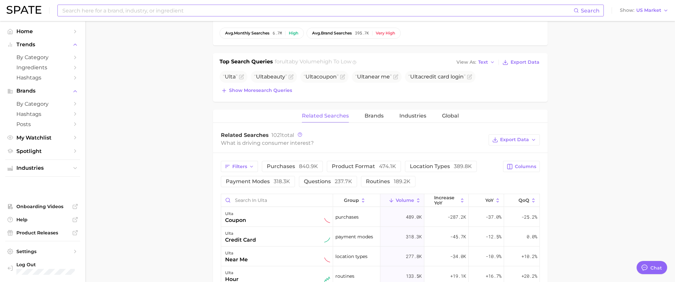
scroll to position [214, 0]
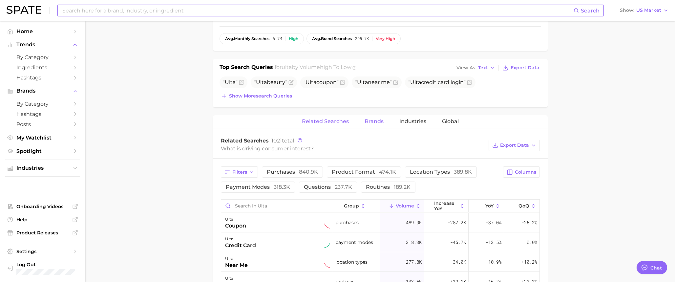
click at [381, 122] on span "Brands" at bounding box center [373, 121] width 19 height 6
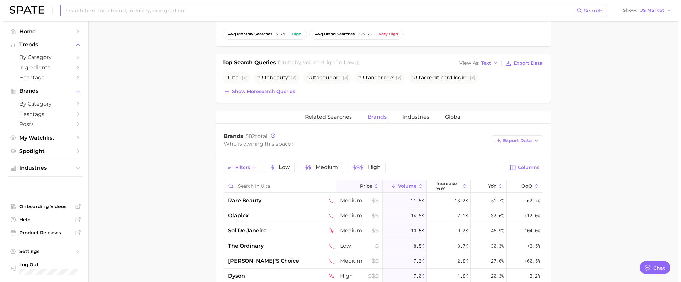
scroll to position [276, 0]
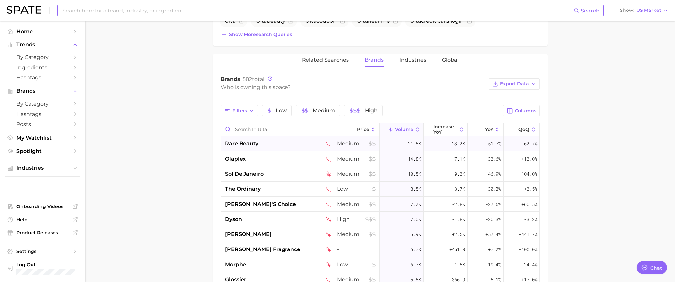
click at [247, 147] on span "rare beauty" at bounding box center [241, 144] width 33 height 8
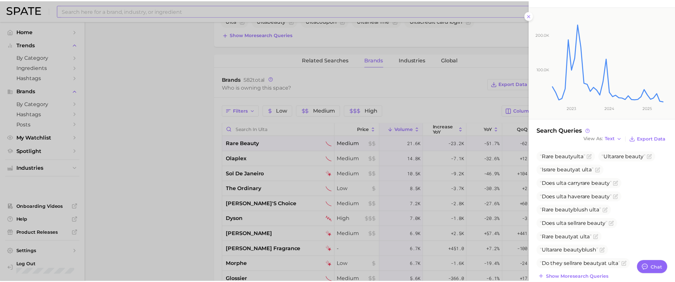
scroll to position [53, 0]
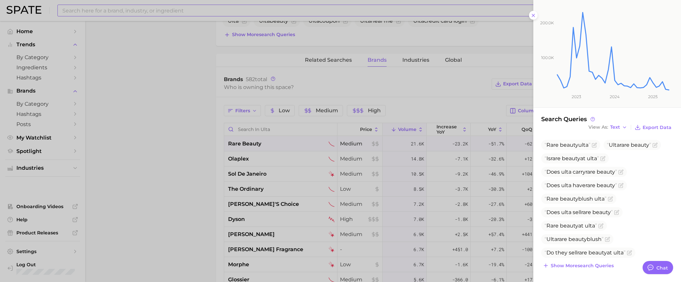
click at [535, 17] on icon "100.0k 200.0k 2023 2024 2025" at bounding box center [601, 51] width 136 height 112
click at [532, 15] on icon at bounding box center [532, 15] width 5 height 5
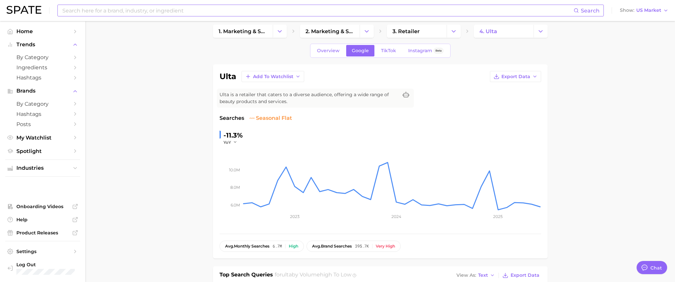
scroll to position [0, 0]
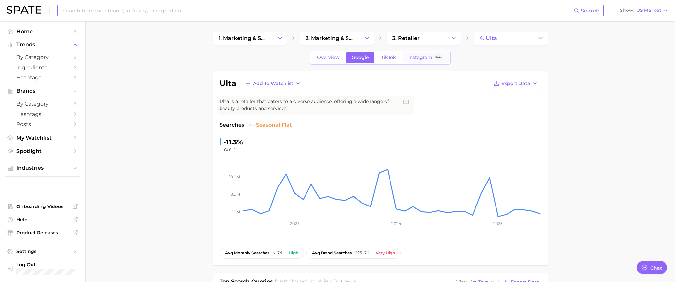
click at [422, 60] on span "Instagram" at bounding box center [420, 58] width 24 height 6
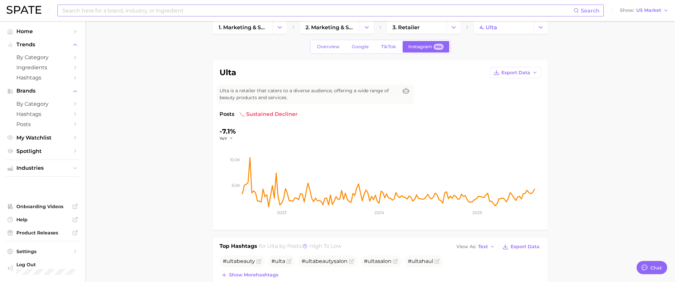
scroll to position [6, 0]
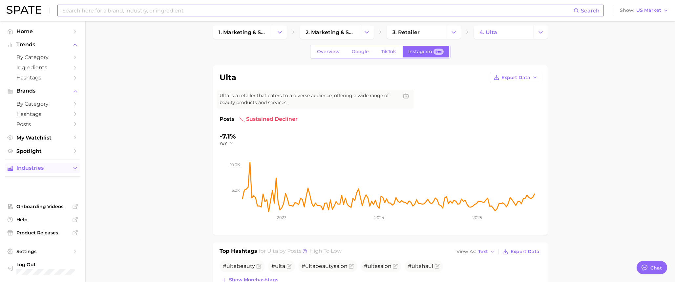
click at [35, 170] on span "Industries" at bounding box center [42, 168] width 52 height 6
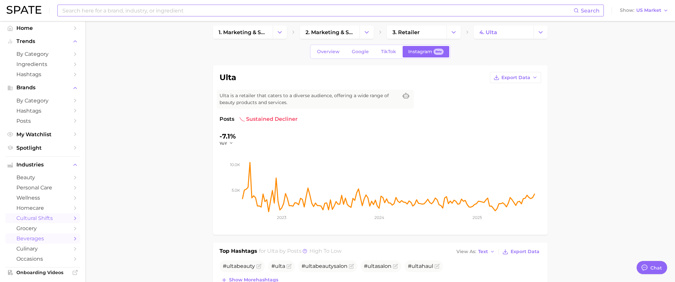
scroll to position [10, 0]
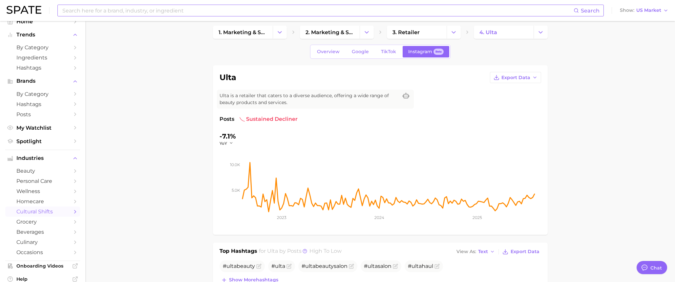
click at [46, 214] on span "cultural shifts" at bounding box center [42, 211] width 52 height 6
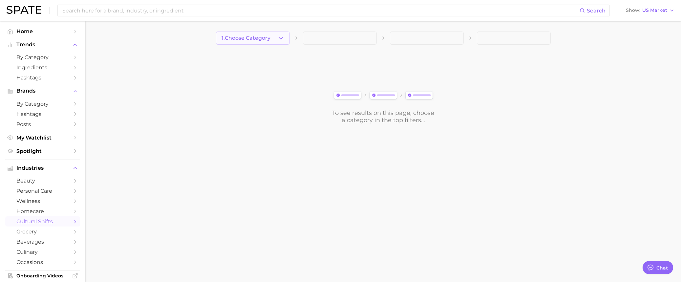
click at [248, 40] on span "1. Choose Category" at bounding box center [245, 38] width 49 height 6
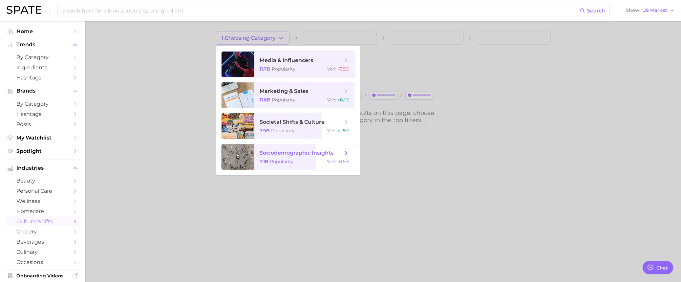
click at [286, 153] on span "sociodemographic insights" at bounding box center [296, 153] width 74 height 6
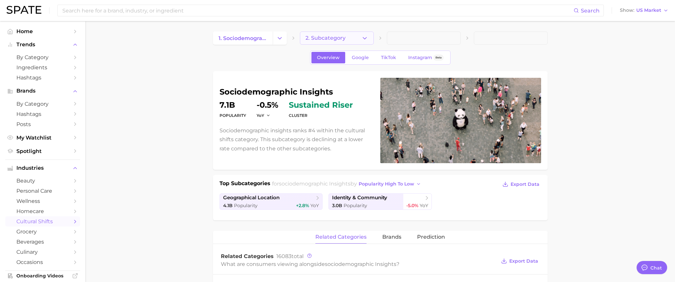
click at [353, 35] on button "2. Subcategory" at bounding box center [337, 37] width 74 height 13
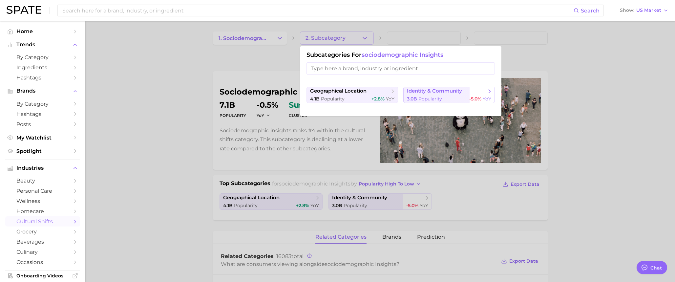
click at [429, 96] on span "Popularity" at bounding box center [430, 99] width 24 height 6
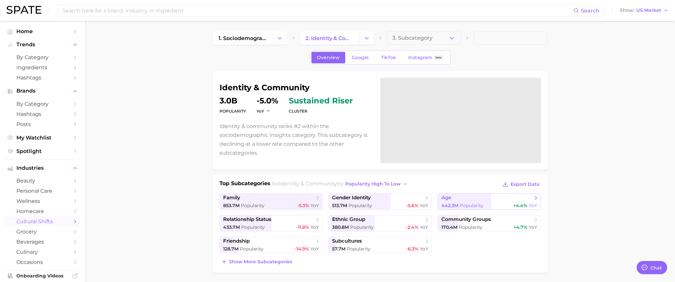
click at [491, 204] on div "442.3m Popularity +4.4% YoY" at bounding box center [489, 205] width 96 height 6
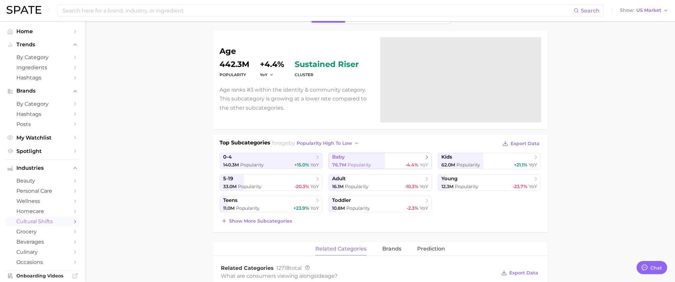
scroll to position [44, 0]
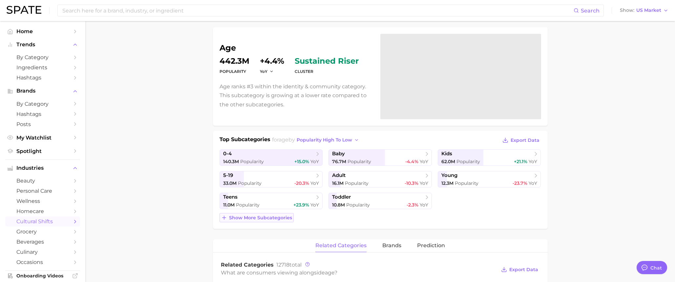
click at [283, 218] on span "Show more subcategories" at bounding box center [260, 218] width 63 height 6
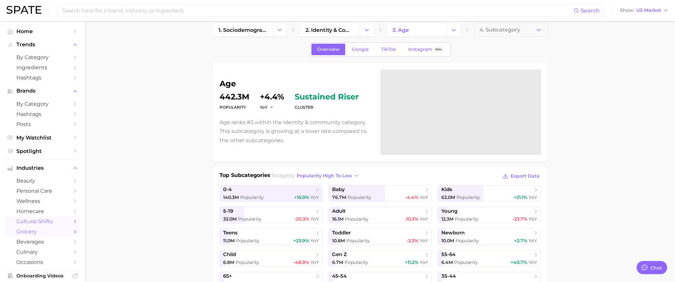
scroll to position [0, 0]
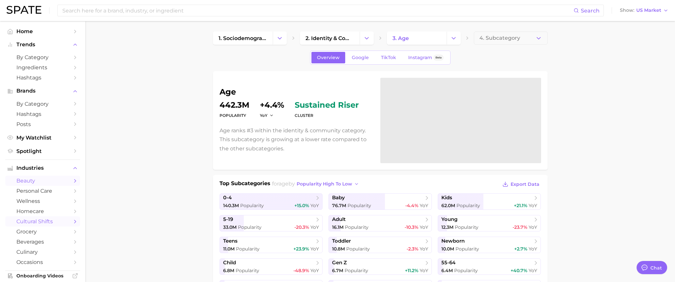
click at [30, 179] on span "beauty" at bounding box center [42, 180] width 52 height 6
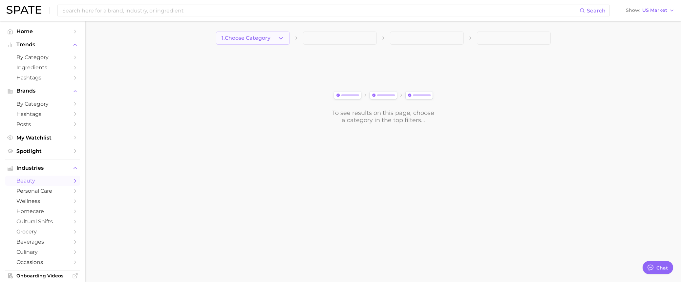
click at [265, 44] on button "1. Choose Category" at bounding box center [253, 37] width 74 height 13
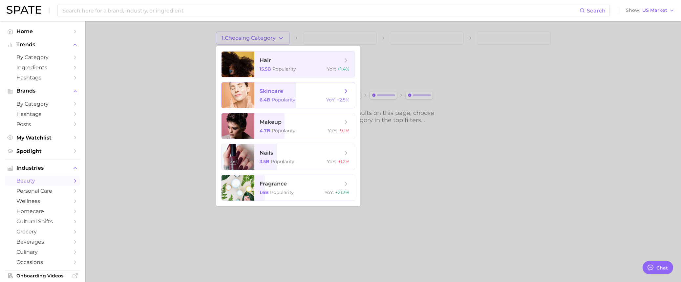
click at [274, 98] on span "Popularity" at bounding box center [284, 100] width 24 height 6
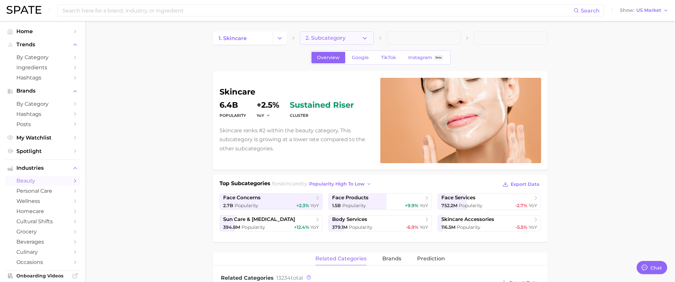
click at [335, 37] on span "2. Subcategory" at bounding box center [325, 38] width 40 height 6
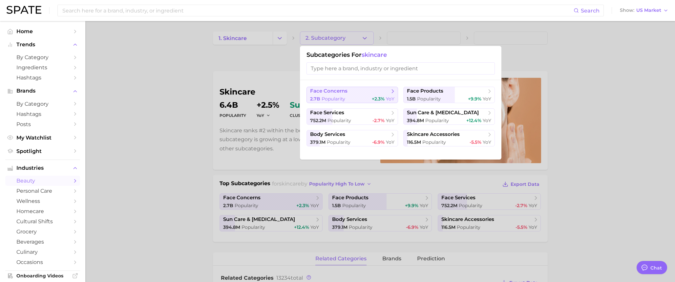
click at [365, 100] on div "2.7b Popularity +2.3% YoY" at bounding box center [352, 99] width 84 height 6
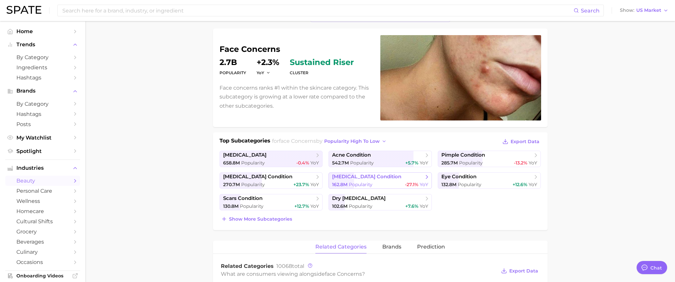
scroll to position [44, 0]
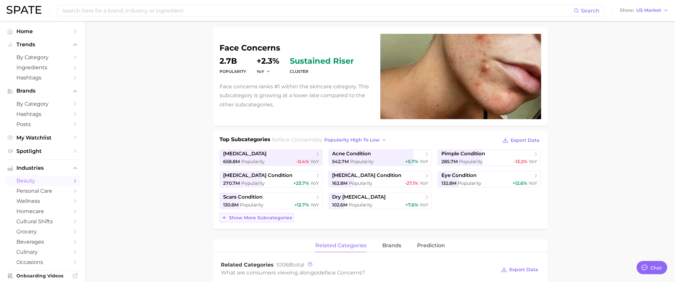
click at [275, 219] on span "Show more subcategories" at bounding box center [260, 218] width 63 height 6
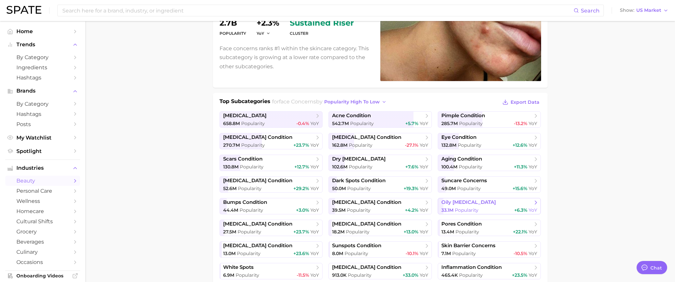
scroll to position [88, 0]
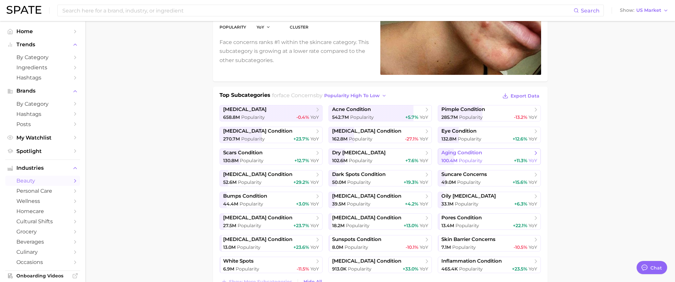
click at [476, 150] on span "aging condition" at bounding box center [461, 153] width 41 height 6
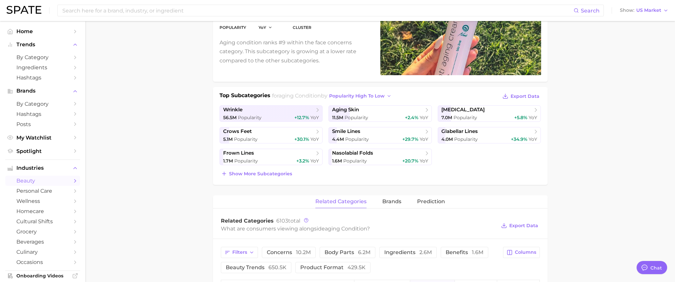
scroll to position [57, 0]
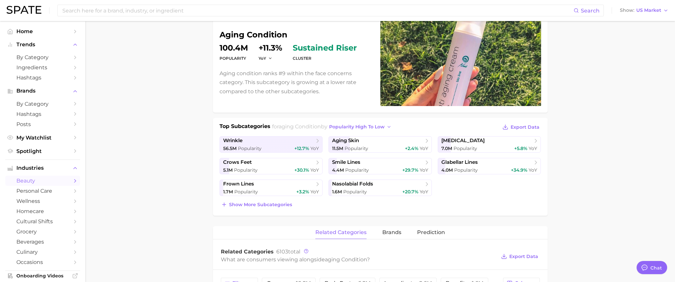
click at [282, 210] on div "Top Subcategories for aging condition by popularity high to low Export Data wri…" at bounding box center [380, 167] width 335 height 98
click at [283, 206] on span "Show more subcategories" at bounding box center [260, 205] width 63 height 6
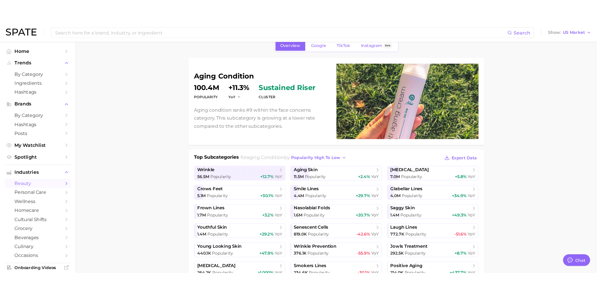
scroll to position [32, 0]
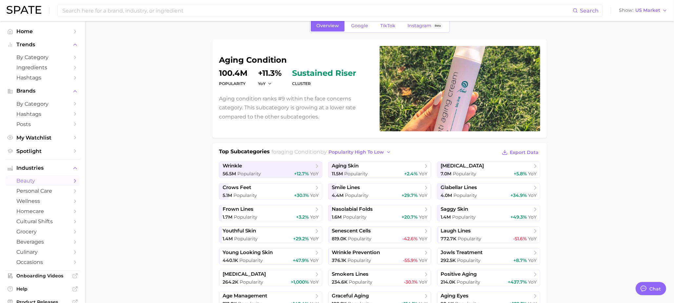
type textarea "x"
